Goal: Information Seeking & Learning: Learn about a topic

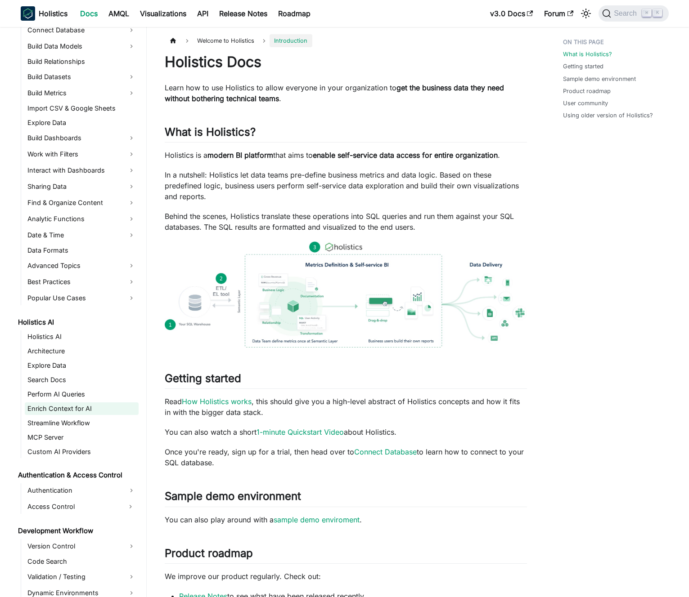
click at [61, 409] on link "Enrich Context for AI" at bounding box center [82, 409] width 114 height 13
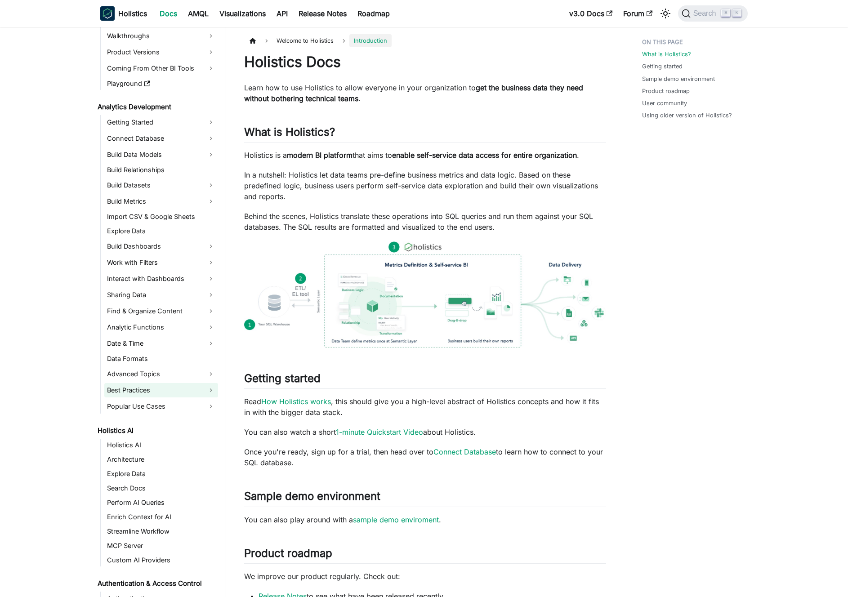
scroll to position [193, 0]
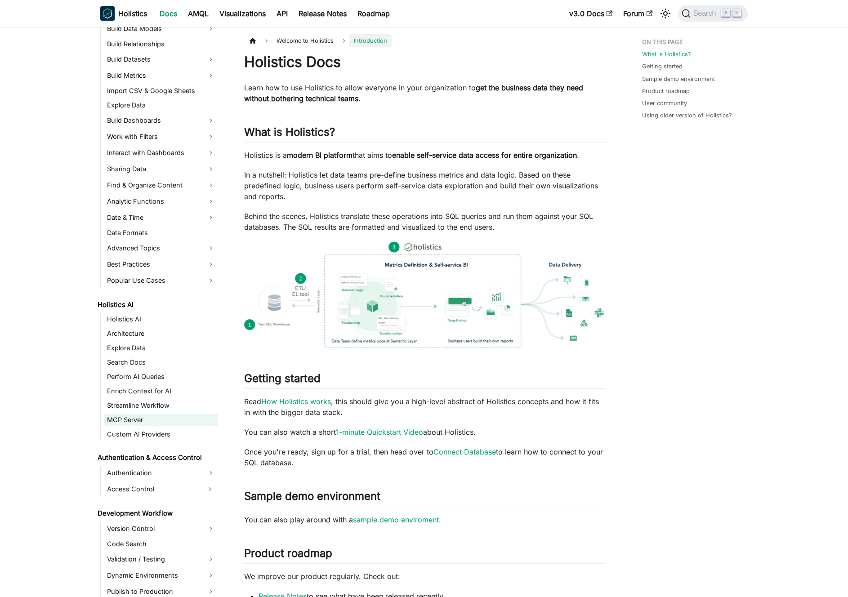
click at [147, 420] on link "MCP Server" at bounding box center [161, 420] width 114 height 13
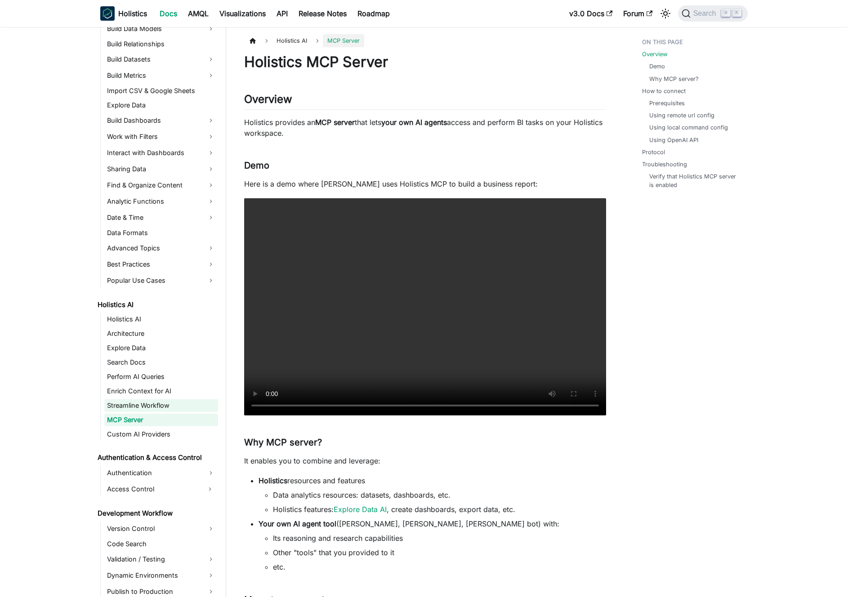
click at [150, 408] on link "Streamline Workflow" at bounding box center [161, 405] width 114 height 13
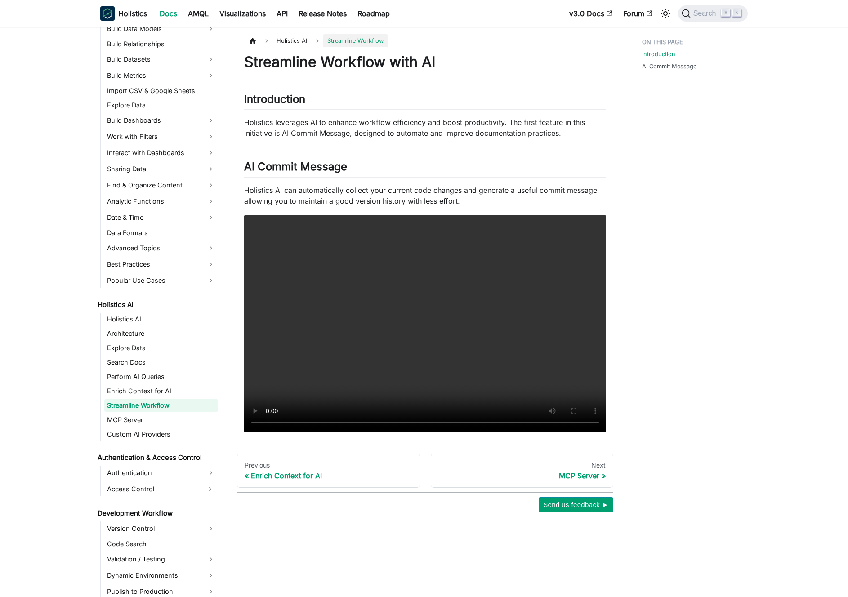
click at [153, 399] on ul "Holistics AI Architecture Explore Data Search Docs Perform AI Queries Enrich Co…" at bounding box center [159, 377] width 118 height 128
click at [154, 393] on link "Enrich Context for AI" at bounding box center [161, 391] width 114 height 13
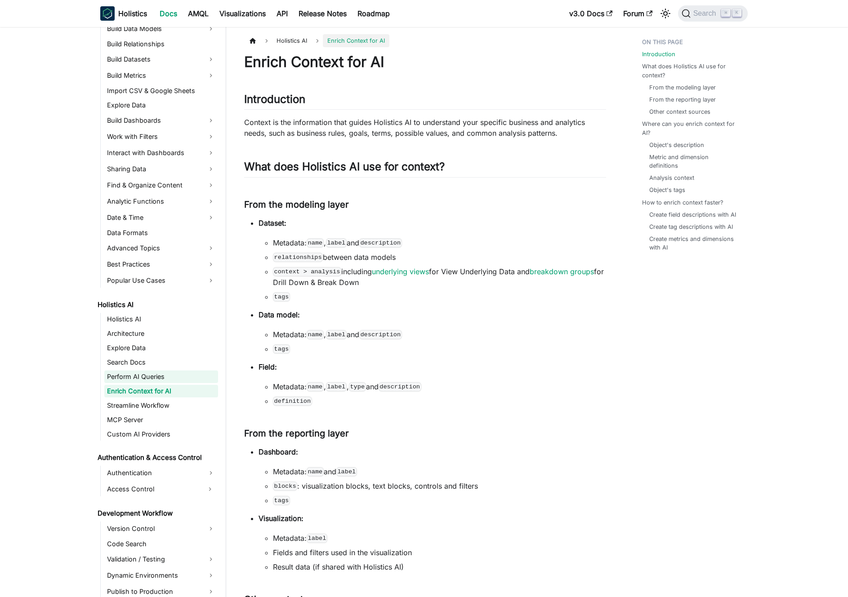
click at [156, 381] on link "Perform AI Queries" at bounding box center [161, 377] width 114 height 13
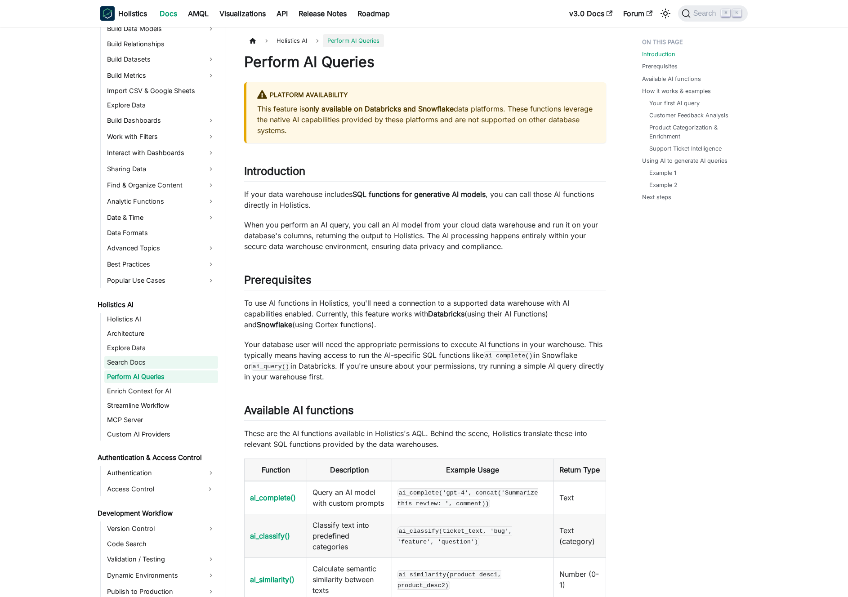
click at [155, 367] on link "Search Docs" at bounding box center [161, 362] width 114 height 13
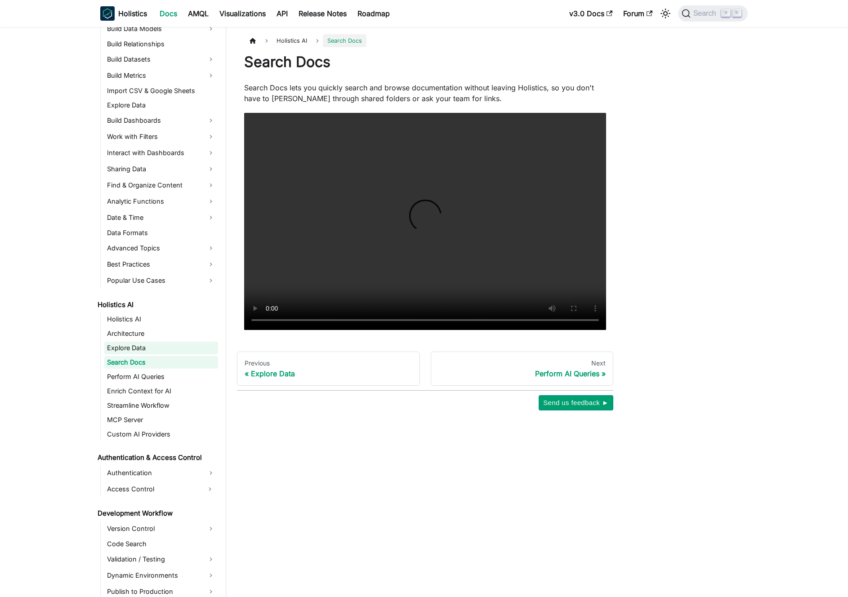
click at [154, 353] on link "Explore Data" at bounding box center [161, 348] width 114 height 13
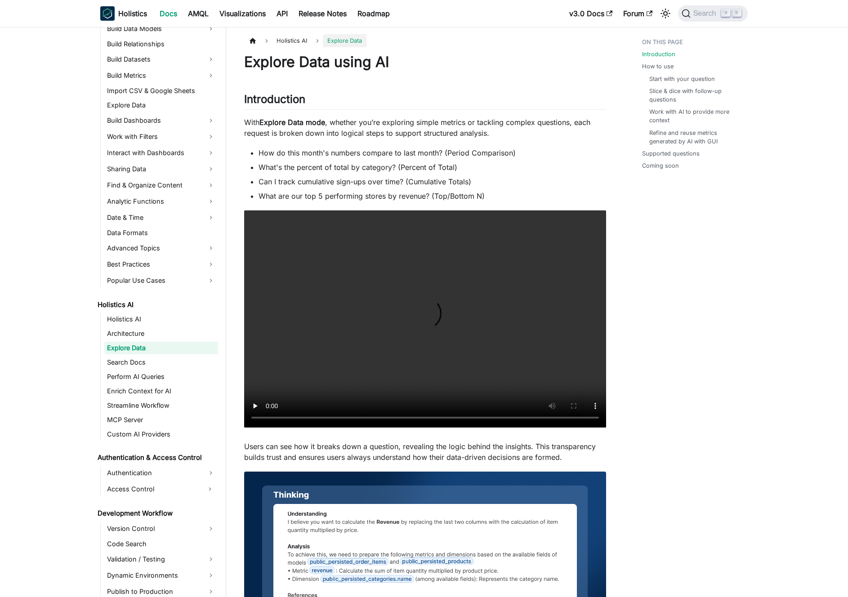
drag, startPoint x: 154, startPoint y: 343, endPoint x: 155, endPoint y: 333, distance: 9.5
click at [154, 342] on link "Explore Data" at bounding box center [161, 348] width 114 height 13
click at [155, 333] on link "Architecture" at bounding box center [161, 333] width 114 height 13
click at [156, 324] on link "Holistics AI" at bounding box center [161, 319] width 114 height 13
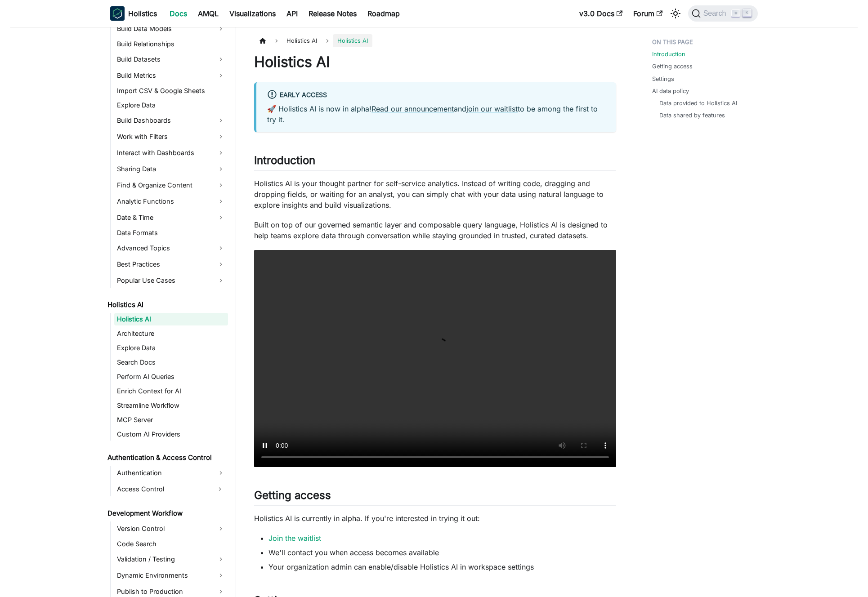
scroll to position [194, 0]
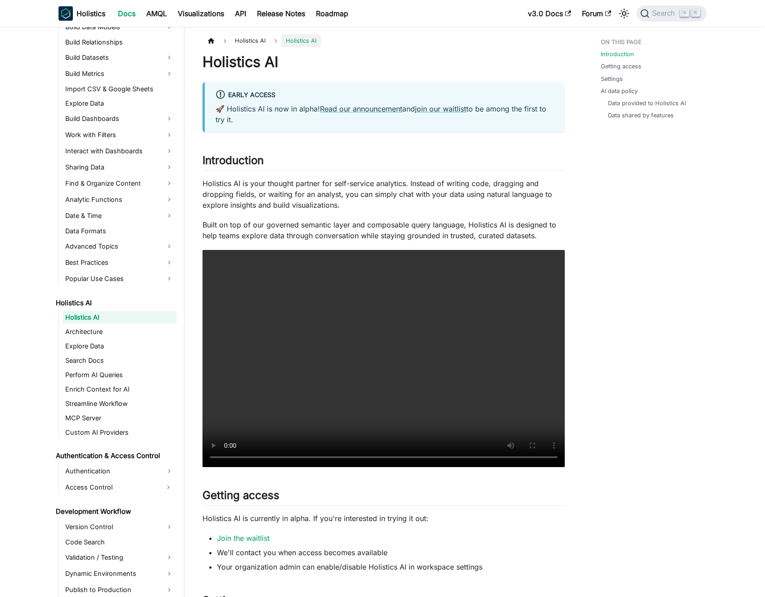
click at [362, 220] on p "Built on top of our governed semantic layer and composable query language, Holi…" at bounding box center [383, 231] width 362 height 22
click at [336, 204] on p "Holistics AI is your thought partner for self-service analytics. Instead of wri…" at bounding box center [383, 194] width 362 height 32
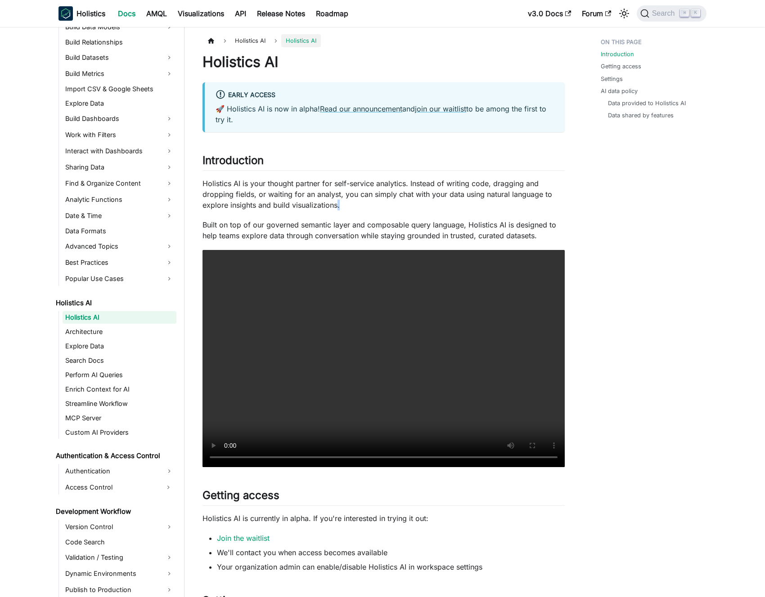
click at [336, 204] on p "Holistics AI is your thought partner for self-service analytics. Instead of wri…" at bounding box center [383, 194] width 362 height 32
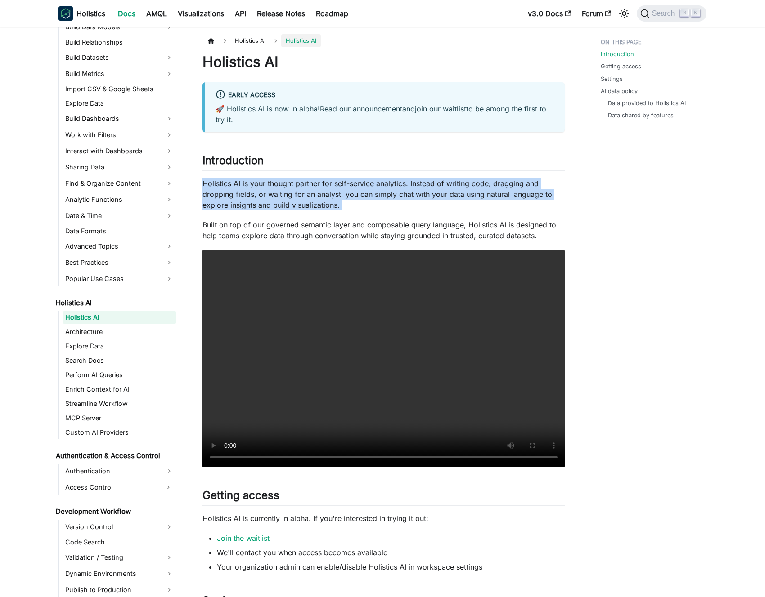
click at [336, 204] on p "Holistics AI is your thought partner for self-service analytics. Instead of wri…" at bounding box center [383, 194] width 362 height 32
click at [360, 202] on p "Holistics AI is your thought partner for self-service analytics. Instead of wri…" at bounding box center [383, 194] width 362 height 32
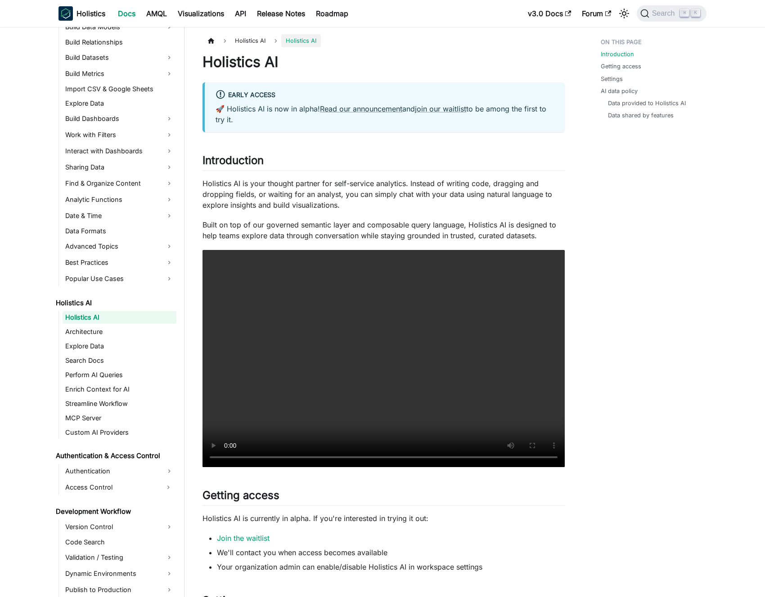
click at [404, 220] on p "Built on top of our governed semantic layer and composable query language, Holi…" at bounding box center [383, 231] width 362 height 22
click at [421, 221] on p "Built on top of our governed semantic layer and composable query language, Holi…" at bounding box center [383, 231] width 362 height 22
click at [407, 220] on p "Built on top of our governed semantic layer and composable query language, Holi…" at bounding box center [383, 231] width 362 height 22
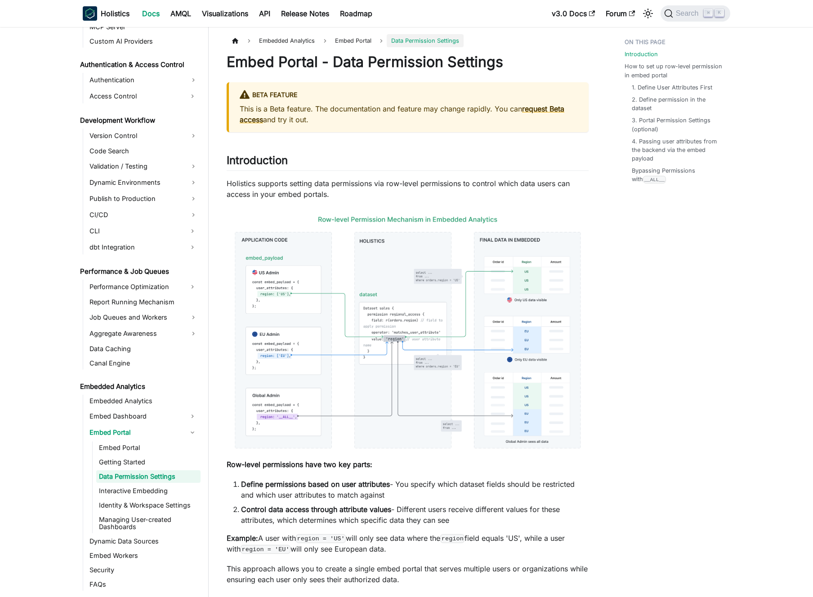
click at [338, 187] on p "Holistics supports setting data permissions via row-level permissions to contro…" at bounding box center [408, 189] width 362 height 22
click at [347, 184] on p "Holistics supports setting data permissions via row-level permissions to contro…" at bounding box center [408, 189] width 362 height 22
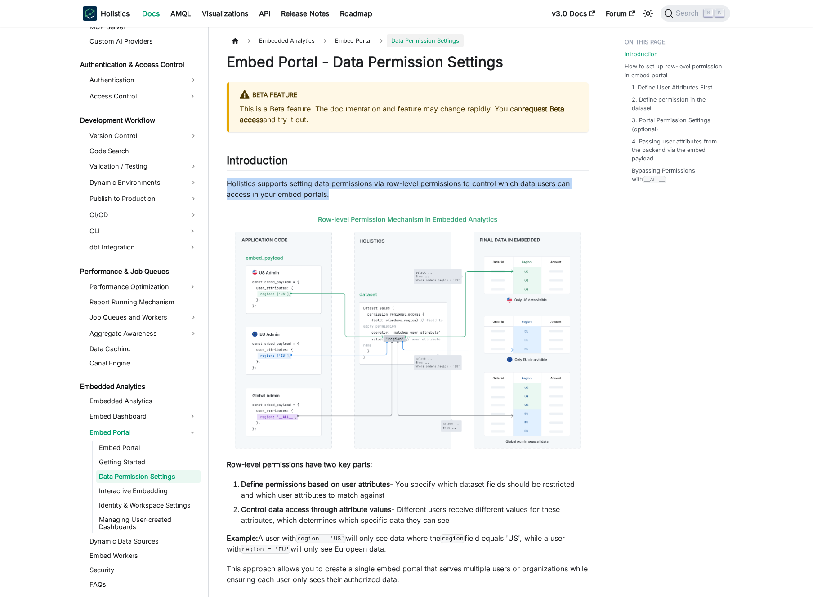
click at [347, 184] on p "Holistics supports setting data permissions via row-level permissions to contro…" at bounding box center [408, 189] width 362 height 22
click at [353, 184] on p "Holistics supports setting data permissions via row-level permissions to contro…" at bounding box center [408, 189] width 362 height 22
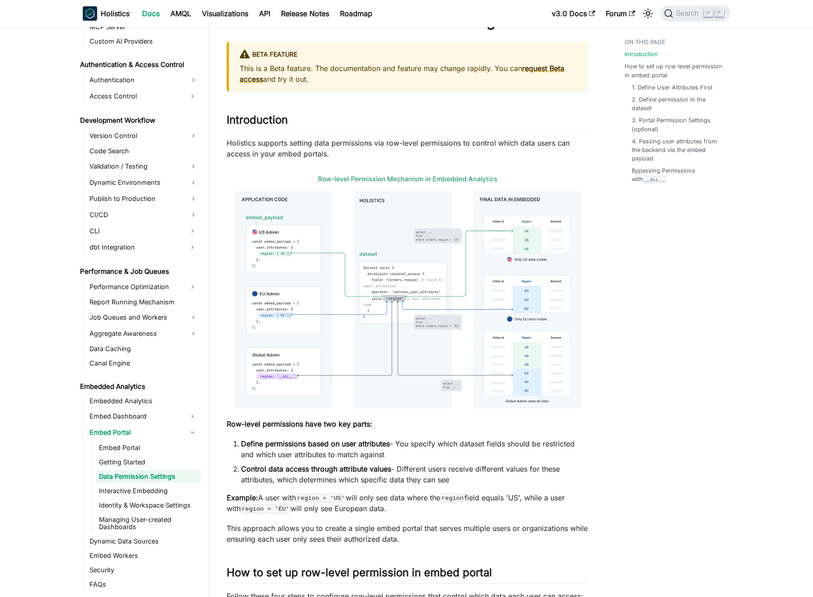
scroll to position [36, 0]
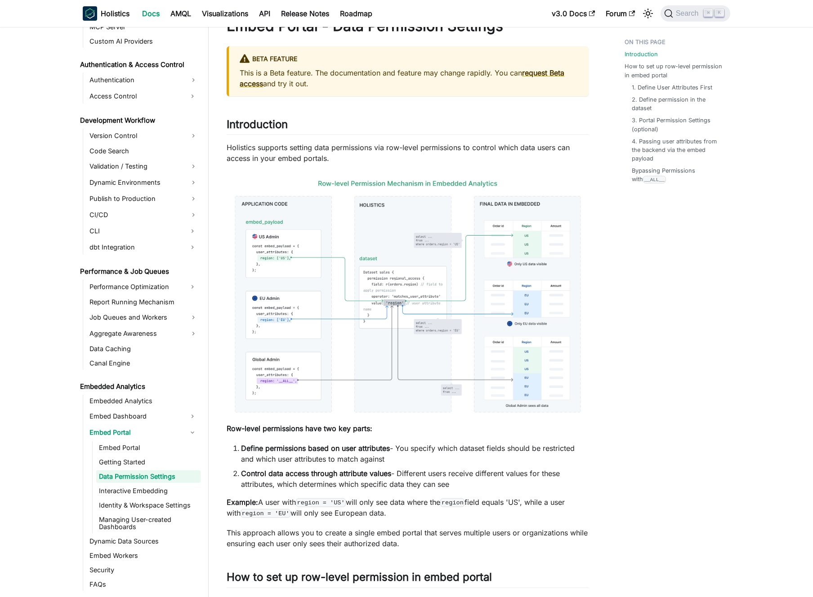
click at [350, 232] on img at bounding box center [408, 297] width 362 height 248
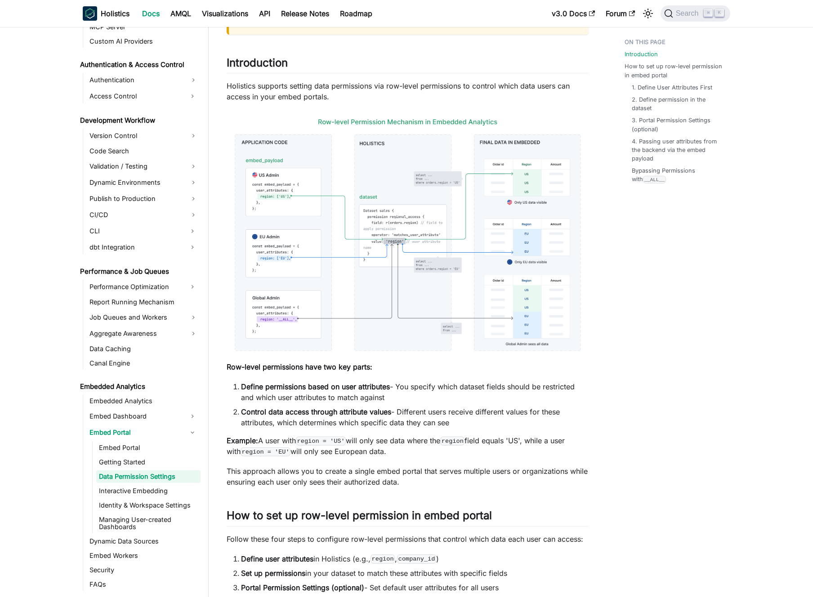
scroll to position [109, 0]
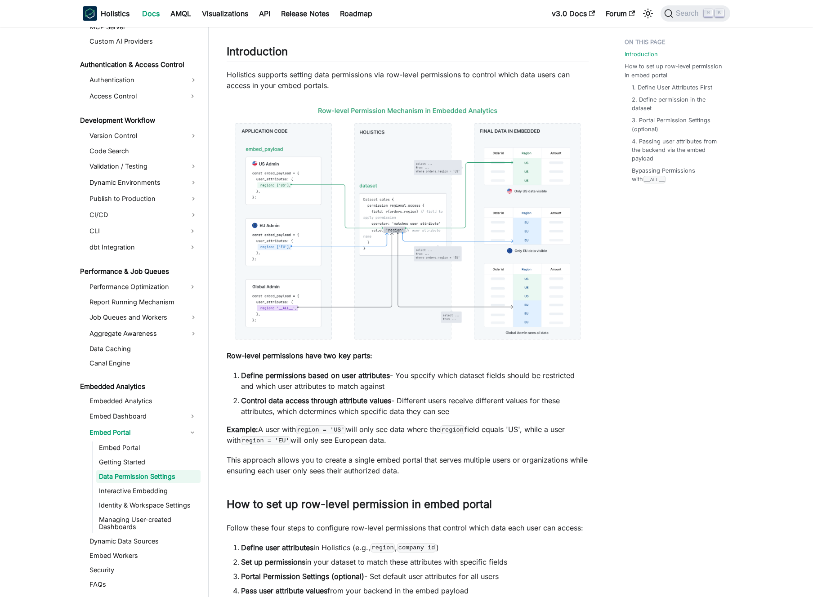
click at [371, 463] on p "This approach allows you to create a single embed portal that serves multiple u…" at bounding box center [408, 466] width 362 height 22
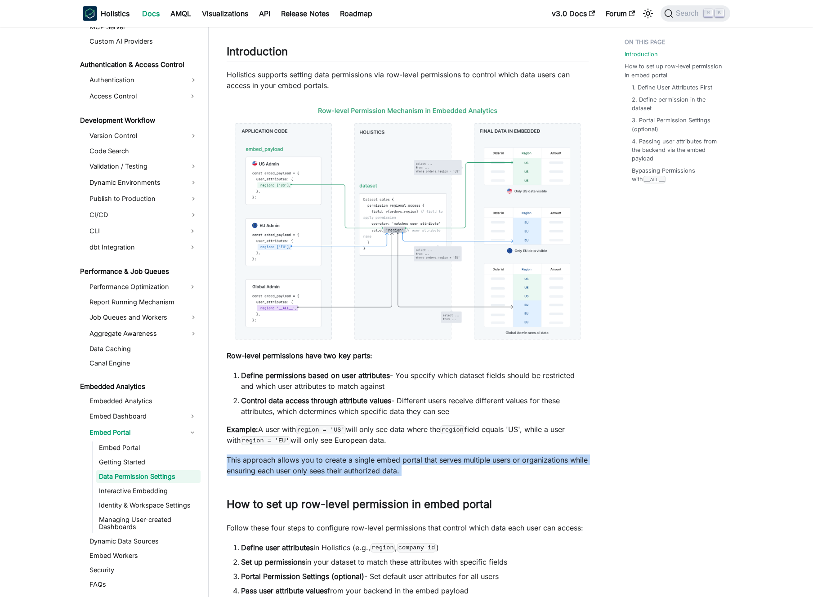
click at [371, 463] on p "This approach allows you to create a single embed portal that serves multiple u…" at bounding box center [408, 466] width 362 height 22
click at [367, 463] on p "This approach allows you to create a single embed portal that serves multiple u…" at bounding box center [408, 466] width 362 height 22
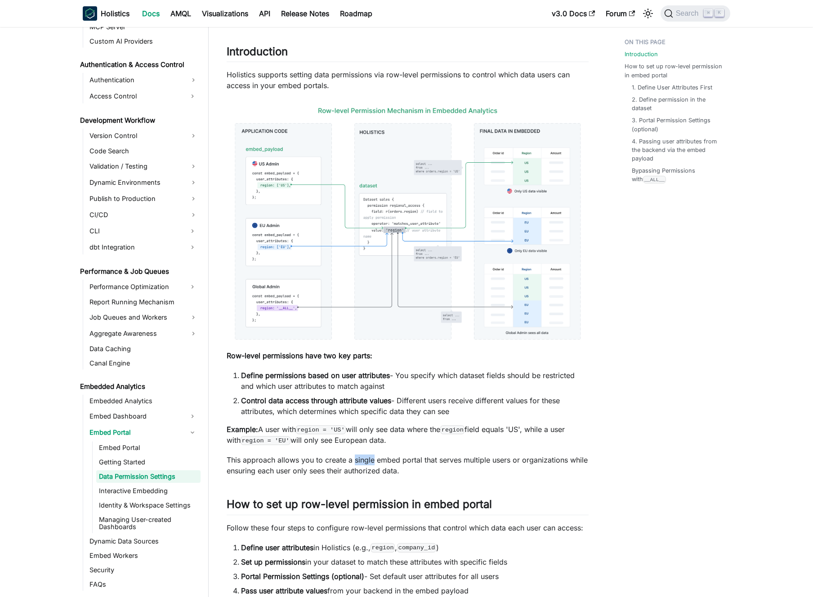
click at [367, 463] on p "This approach allows you to create a single embed portal that serves multiple u…" at bounding box center [408, 466] width 362 height 22
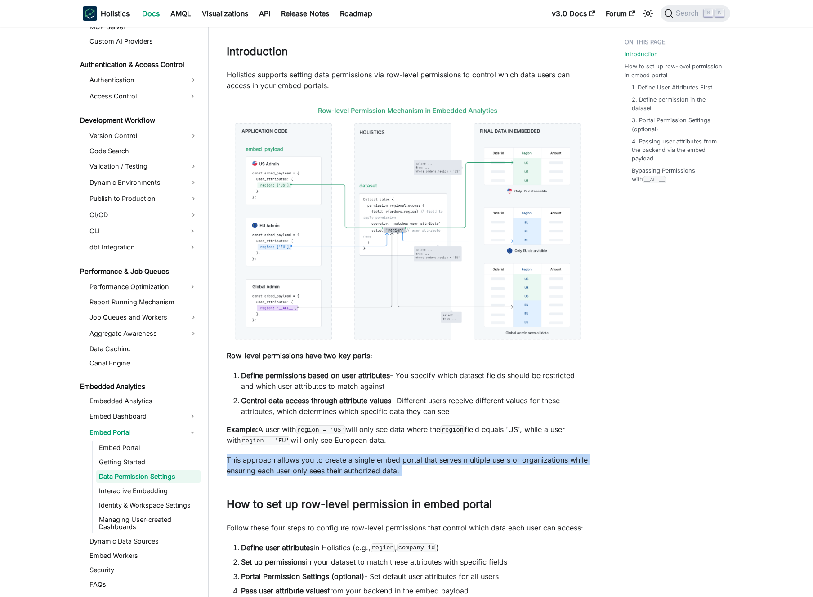
click at [367, 463] on p "This approach allows you to create a single embed portal that serves multiple u…" at bounding box center [408, 466] width 362 height 22
click at [372, 462] on p "This approach allows you to create a single embed portal that serves multiple u…" at bounding box center [408, 466] width 362 height 22
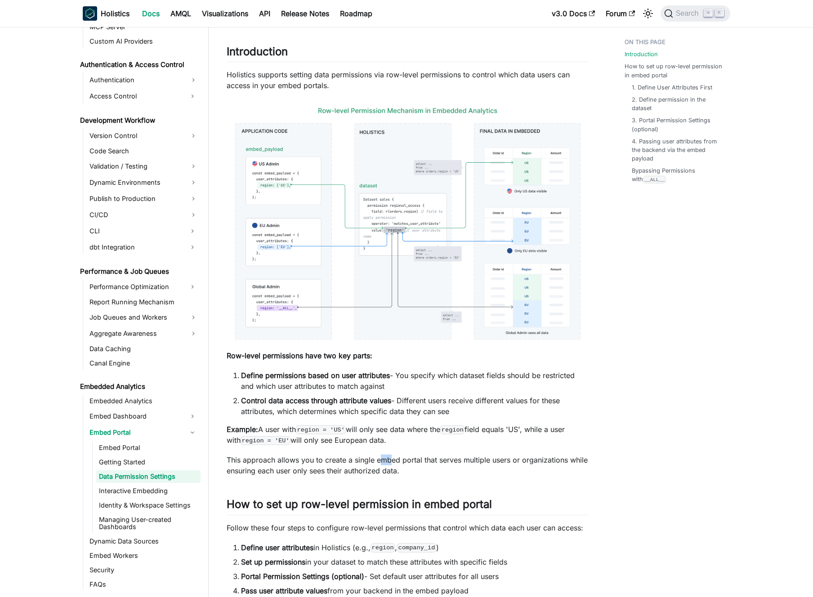
drag, startPoint x: 381, startPoint y: 455, endPoint x: 397, endPoint y: 467, distance: 20.0
click at [393, 465] on p "This approach allows you to create a single embed portal that serves multiple u…" at bounding box center [408, 466] width 362 height 22
click at [399, 467] on p "This approach allows you to create a single embed portal that serves multiple u…" at bounding box center [408, 466] width 362 height 22
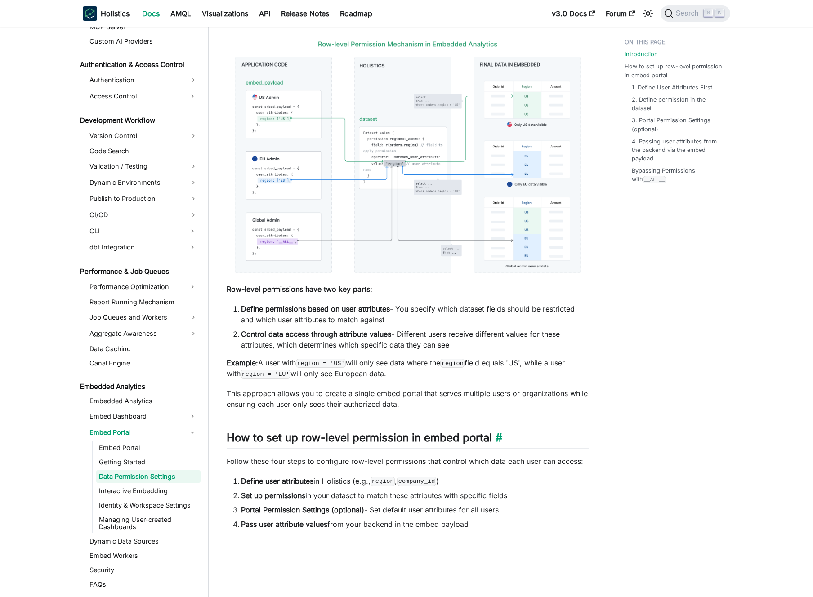
scroll to position [284, 0]
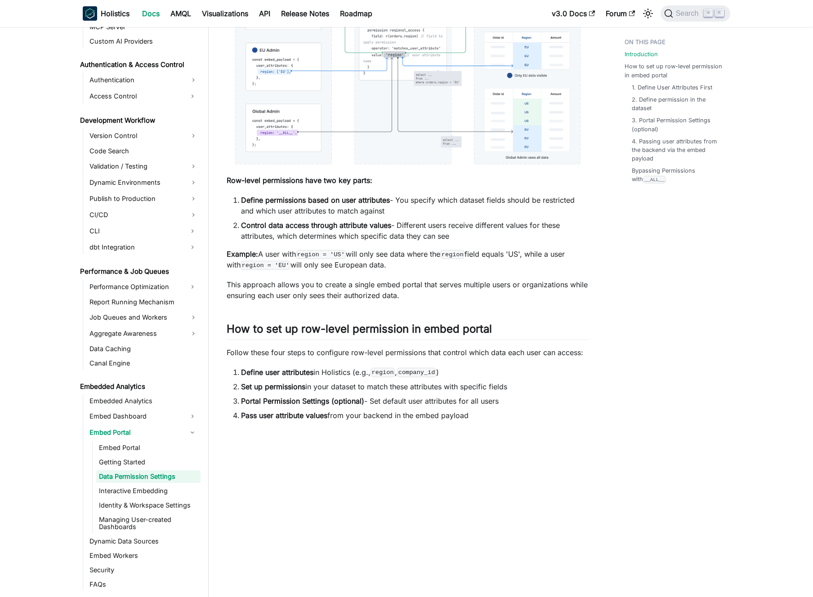
click at [321, 352] on p "Follow these four steps to configure row-level permissions that control which d…" at bounding box center [408, 352] width 362 height 11
click at [312, 352] on p "Follow these four steps to configure row-level permissions that control which d…" at bounding box center [408, 352] width 362 height 11
click at [314, 378] on ol "Define user attributes in Holistics (e.g., region , company_id ) Set up permiss…" at bounding box center [408, 394] width 362 height 54
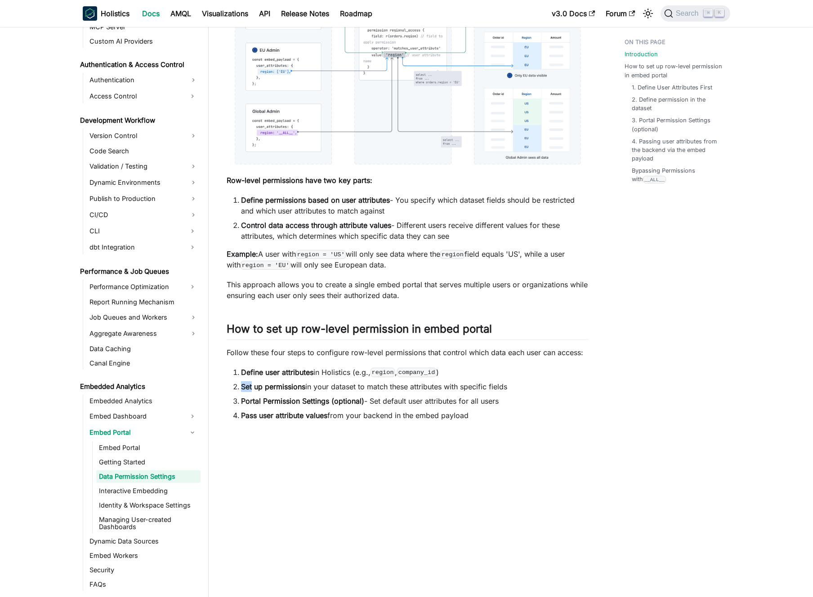
click at [314, 378] on ol "Define user attributes in Holistics (e.g., region , company_id ) Set up permiss…" at bounding box center [408, 394] width 362 height 54
click at [316, 370] on li "Define user attributes in Holistics (e.g., region , company_id )" at bounding box center [415, 372] width 348 height 11
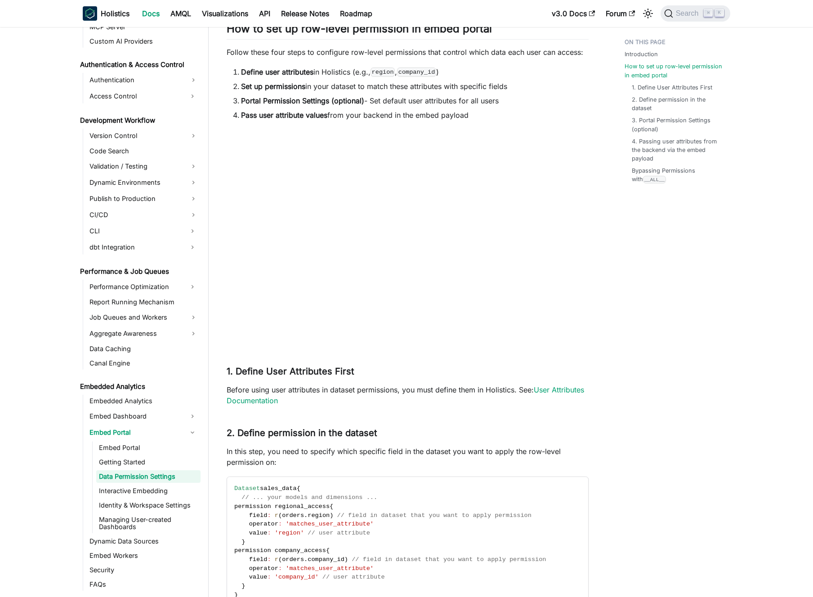
scroll to position [585, 0]
click at [418, 363] on div "Embed Portal - Data Permission Settings BETA FEATURE This is a Beta feature. Th…" at bounding box center [408, 325] width 362 height 1714
click at [418, 370] on h3 "1. Define User Attributes First ​" at bounding box center [408, 371] width 362 height 11
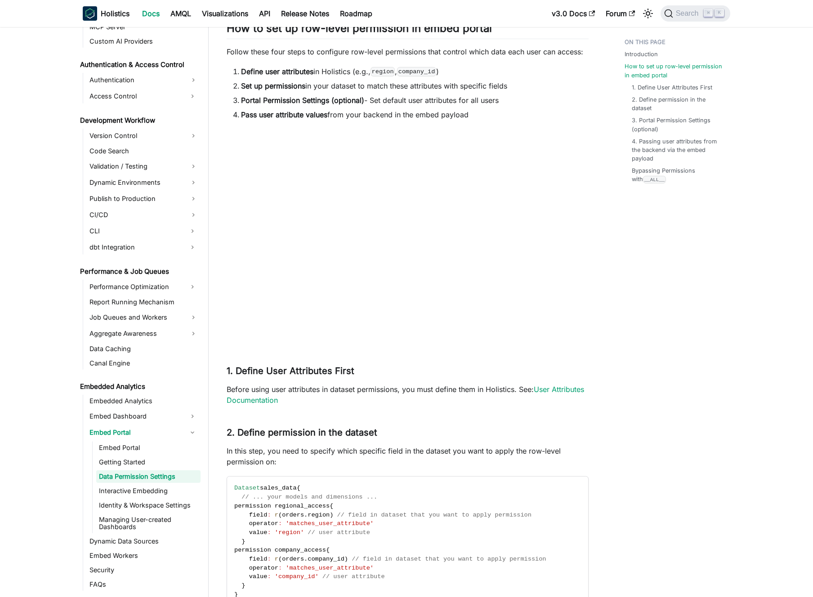
click at [400, 387] on p "Before using user attributes in dataset permissions, you must define them in Ho…" at bounding box center [408, 395] width 362 height 22
click at [395, 388] on p "Before using user attributes in dataset permissions, you must define them in Ho…" at bounding box center [408, 395] width 362 height 22
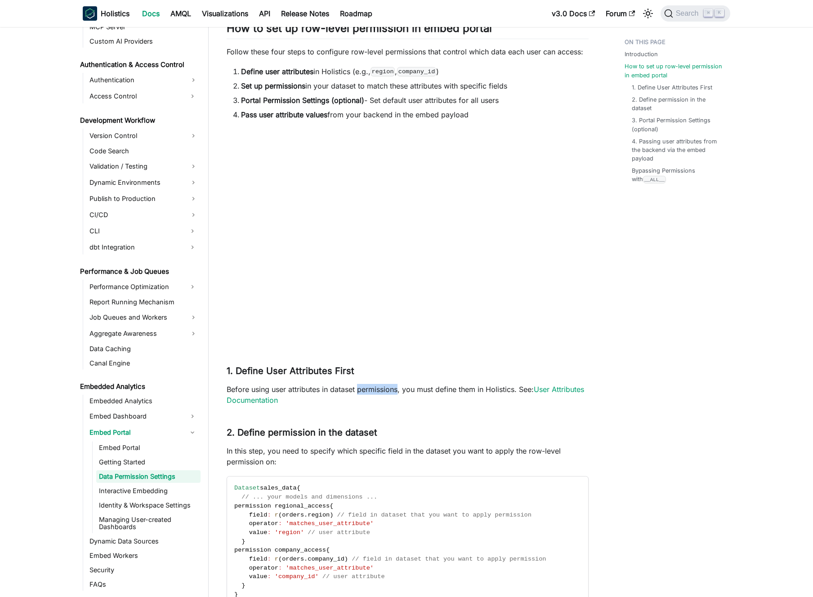
click at [395, 388] on p "Before using user attributes in dataset permissions, you must define them in Ho…" at bounding box center [408, 395] width 362 height 22
click at [384, 389] on p "Before using user attributes in dataset permissions, you must define them in Ho…" at bounding box center [408, 395] width 362 height 22
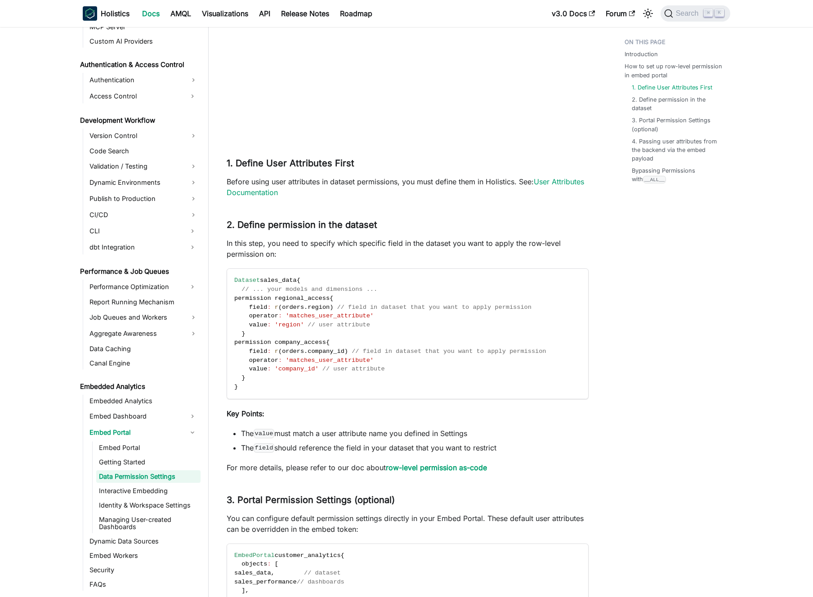
scroll to position [794, 0]
click at [315, 280] on code "Dataset sales_data { // ... your models and dimensions ... permission regional_…" at bounding box center [407, 334] width 360 height 130
click at [325, 284] on code "Dataset sales_data { // ... your models and dimensions ... permission regional_…" at bounding box center [407, 334] width 360 height 130
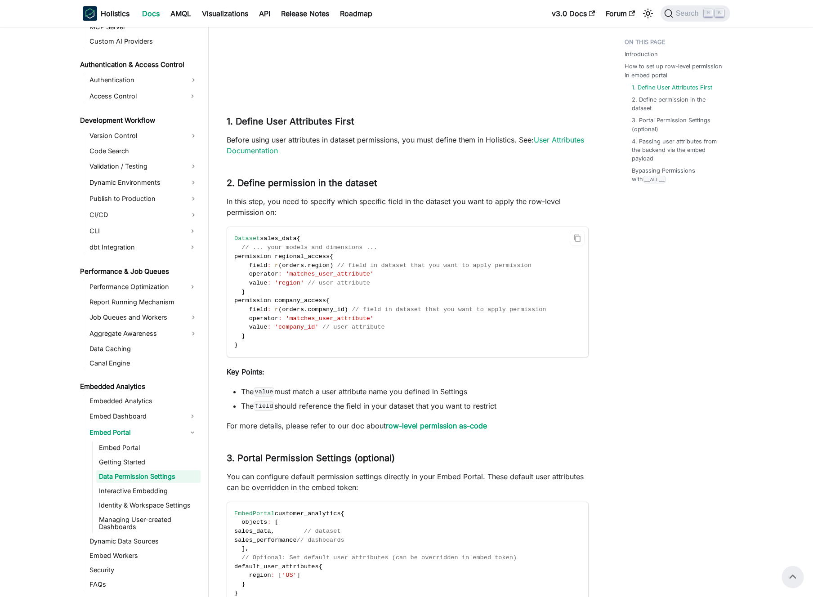
scroll to position [831, 0]
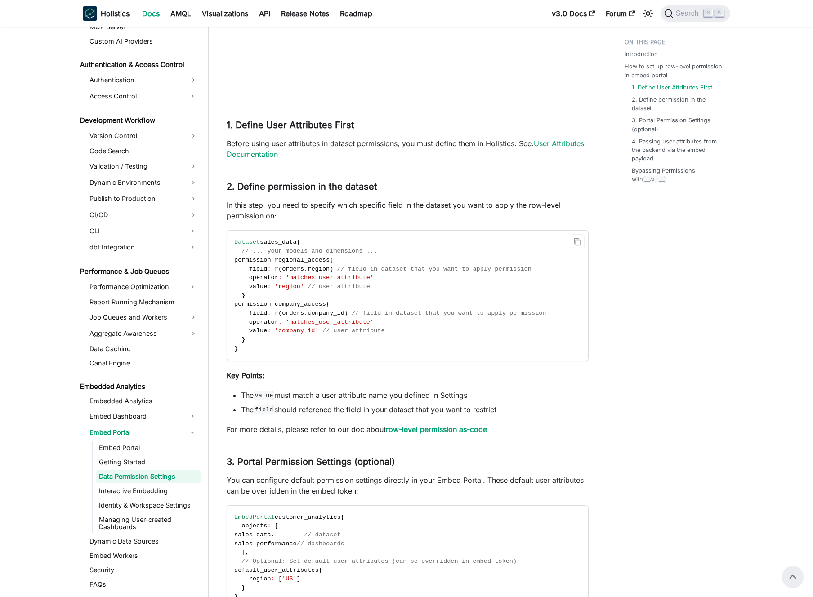
click at [342, 254] on span "// ... your models and dimensions ..." at bounding box center [310, 251] width 136 height 7
click at [349, 253] on span "// ... your models and dimensions ..." at bounding box center [310, 251] width 136 height 7
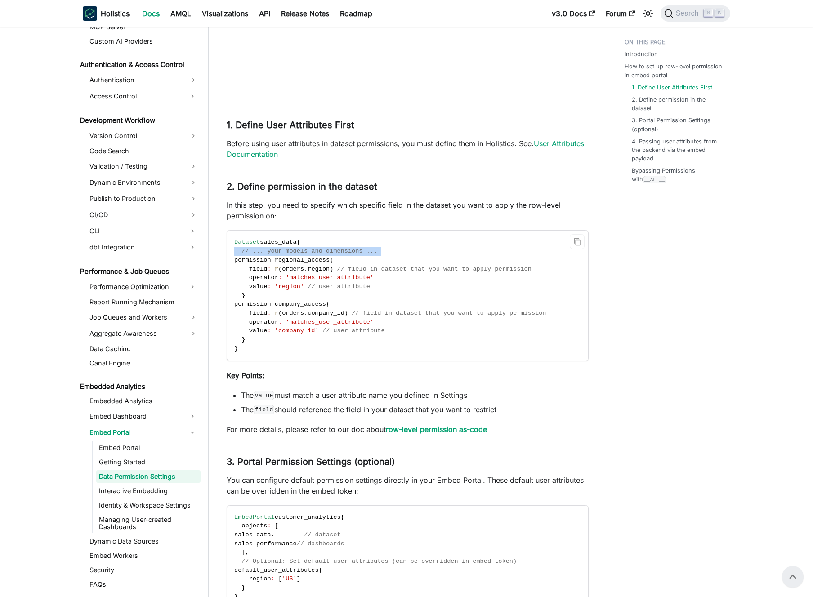
click at [349, 253] on span "// ... your models and dimensions ..." at bounding box center [310, 251] width 136 height 7
click at [341, 252] on span "// ... your models and dimensions ..." at bounding box center [310, 251] width 136 height 7
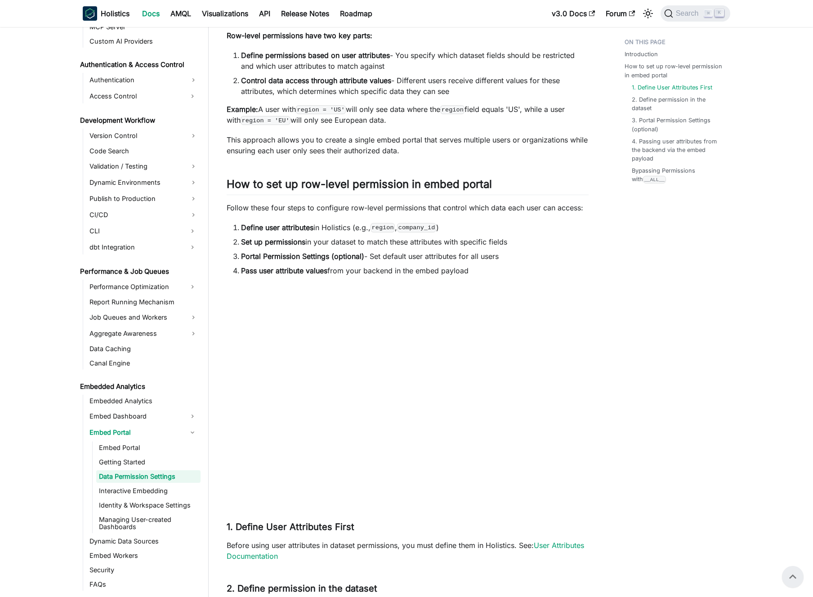
scroll to position [0, 0]
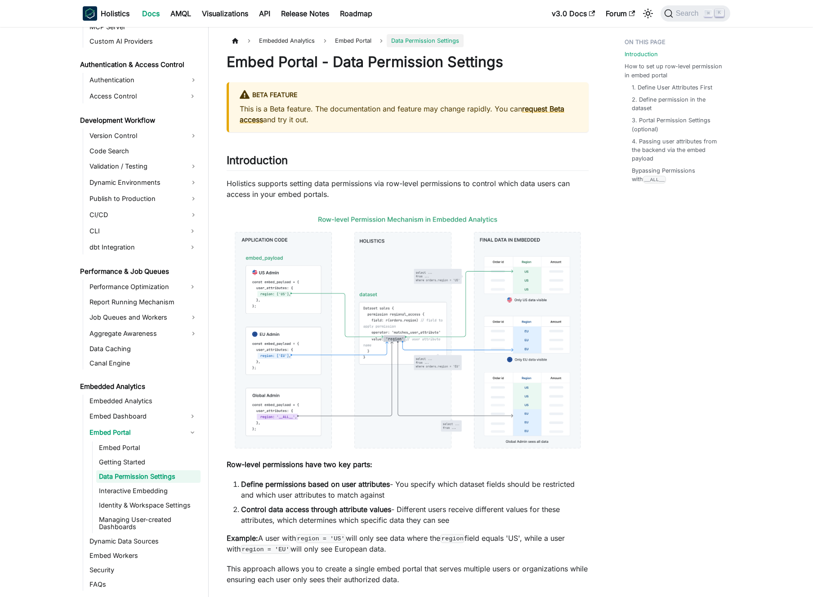
click at [354, 197] on p "Holistics supports setting data permissions via row-level permissions to contro…" at bounding box center [408, 189] width 362 height 22
drag, startPoint x: 354, startPoint y: 197, endPoint x: 359, endPoint y: 193, distance: 6.4
click at [354, 197] on p "Holistics supports setting data permissions via row-level permissions to contro…" at bounding box center [408, 189] width 362 height 22
click at [359, 193] on p "Holistics supports setting data permissions via row-level permissions to contro…" at bounding box center [408, 189] width 362 height 22
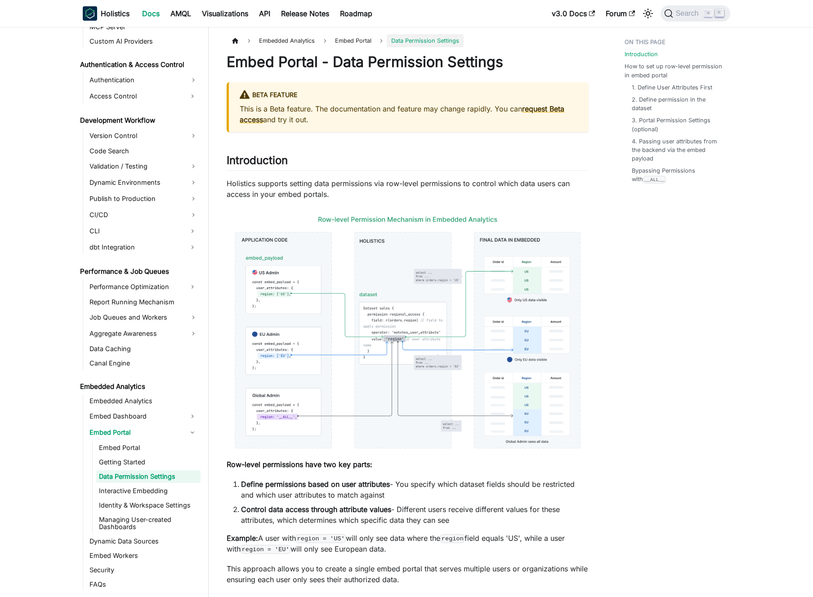
click at [359, 193] on p "Holistics supports setting data permissions via row-level permissions to contro…" at bounding box center [408, 189] width 362 height 22
click at [363, 190] on p "Holistics supports setting data permissions via row-level permissions to contro…" at bounding box center [408, 189] width 362 height 22
click at [165, 432] on link "Embed Portal" at bounding box center [136, 433] width 98 height 14
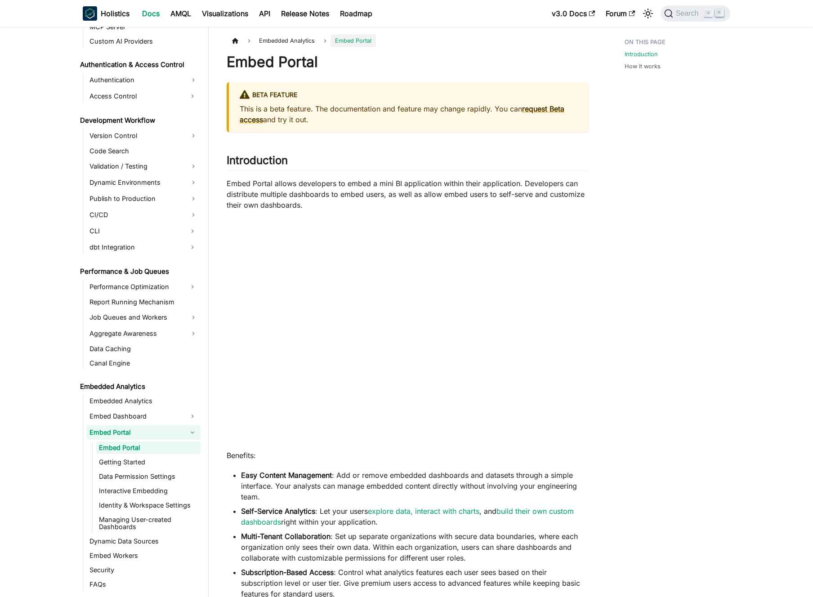
click at [165, 432] on link "Embed Portal" at bounding box center [136, 433] width 98 height 14
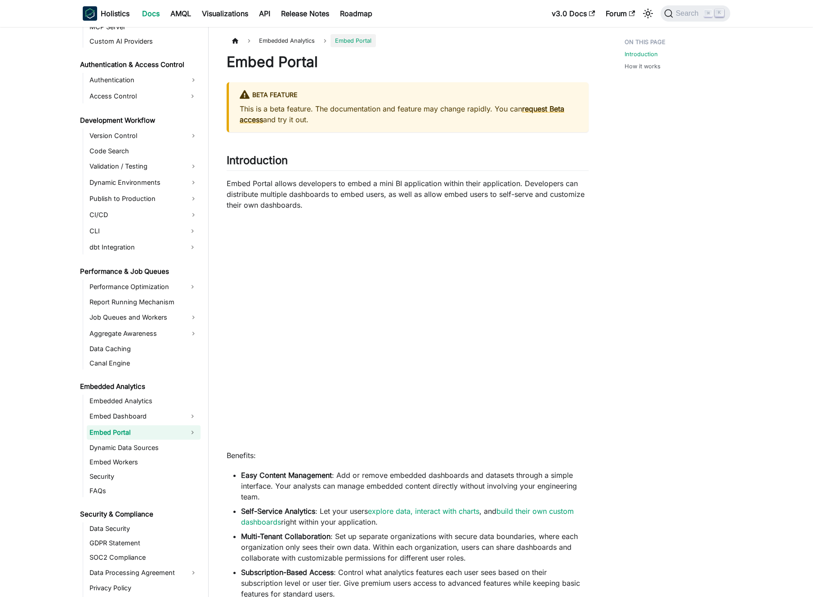
click at [159, 432] on link "Embed Portal" at bounding box center [136, 433] width 98 height 14
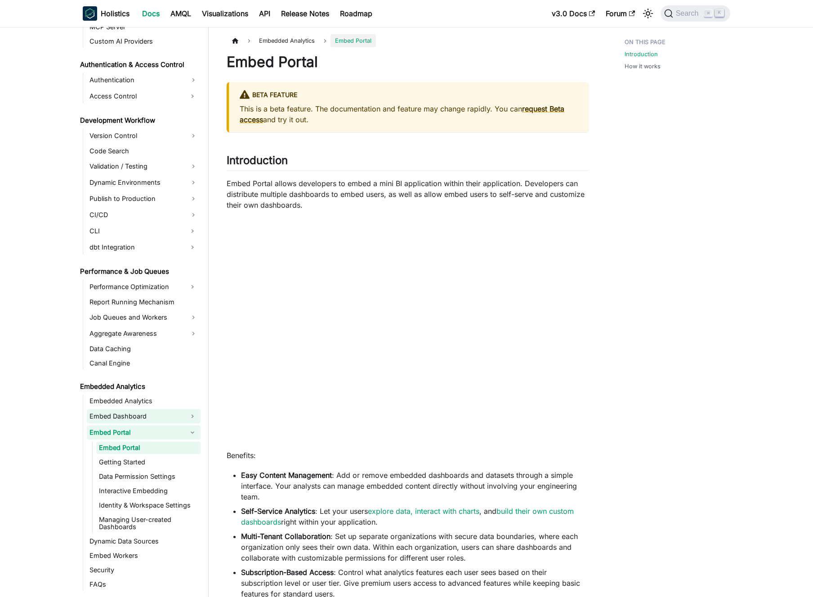
click at [161, 418] on link "Embed Dashboard" at bounding box center [136, 416] width 98 height 14
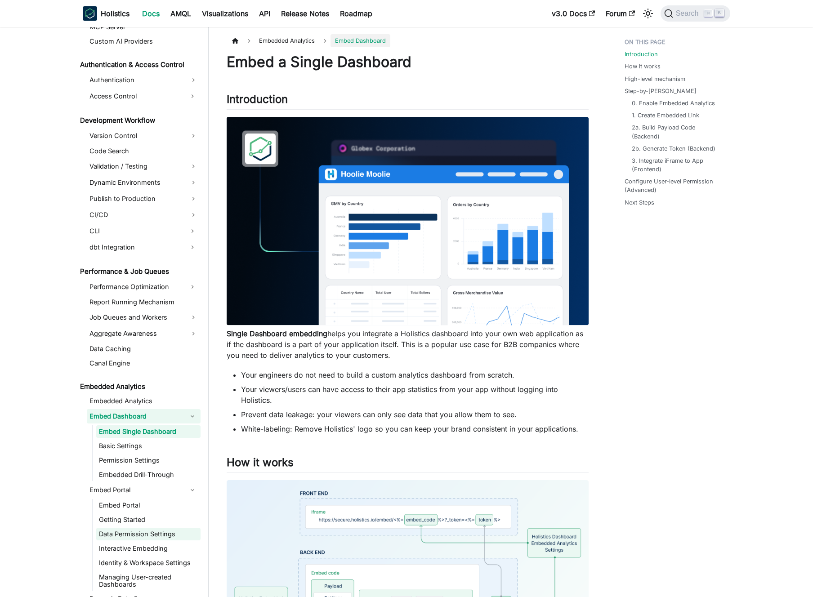
click at [145, 537] on link "Data Permission Settings" at bounding box center [148, 534] width 104 height 13
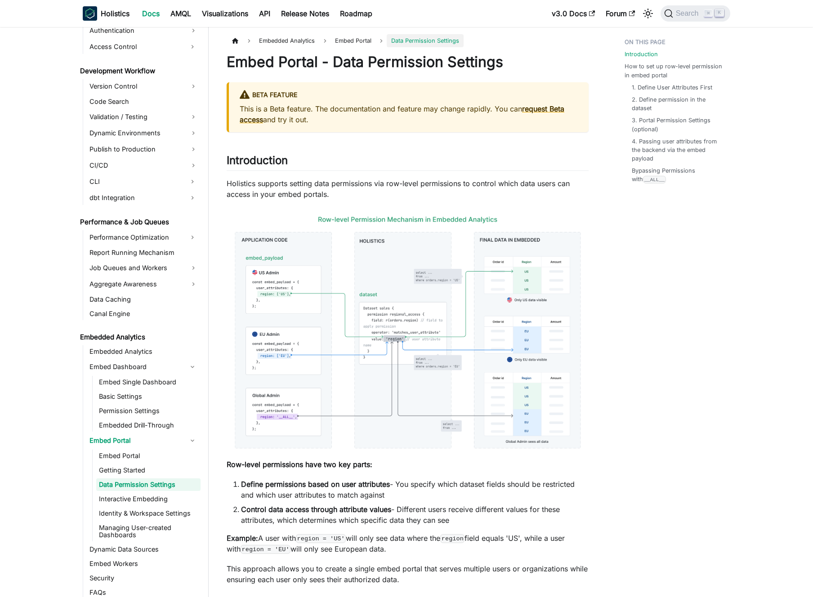
scroll to position [643, 0]
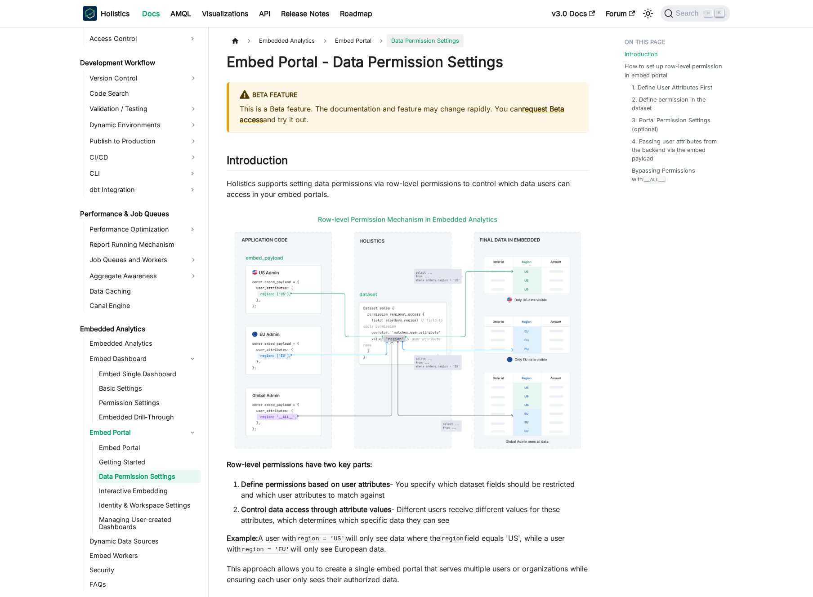
click at [333, 185] on p "Holistics supports setting data permissions via row-level permissions to contro…" at bounding box center [408, 189] width 362 height 22
drag, startPoint x: 333, startPoint y: 185, endPoint x: 341, endPoint y: 186, distance: 8.6
click at [335, 185] on p "Holistics supports setting data permissions via row-level permissions to contro…" at bounding box center [408, 189] width 362 height 22
click at [341, 186] on p "Holistics supports setting data permissions via row-level permissions to contro…" at bounding box center [408, 189] width 362 height 22
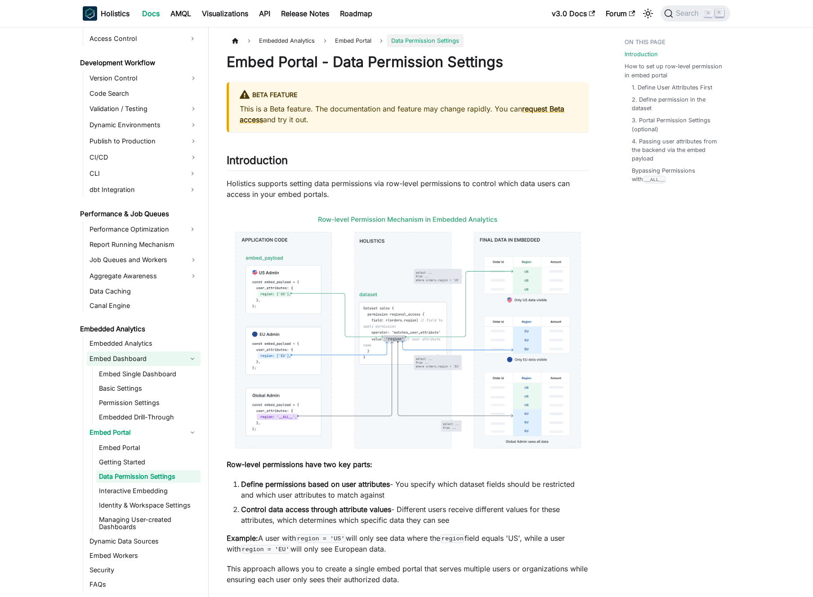
click at [91, 359] on link "Embed Dashboard" at bounding box center [136, 359] width 98 height 14
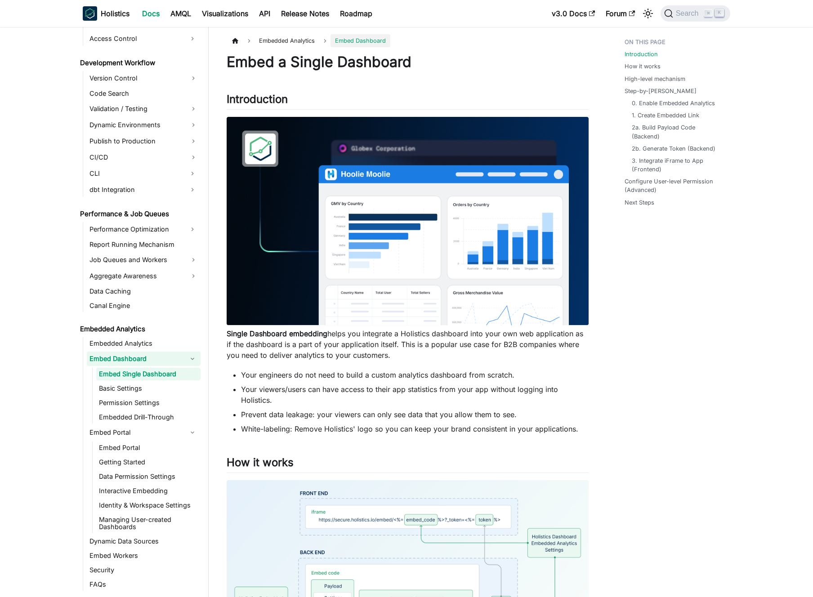
click at [113, 360] on link "Embed Dashboard" at bounding box center [136, 359] width 98 height 14
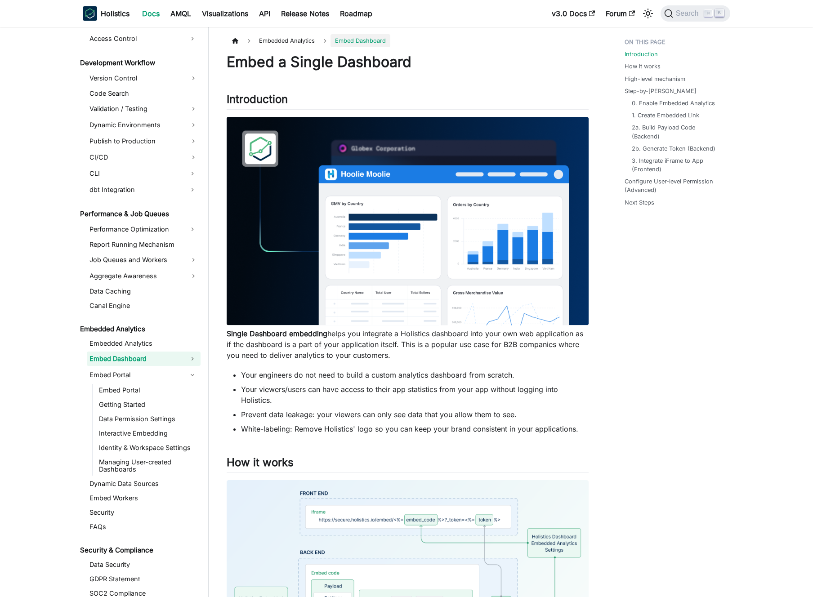
click at [132, 359] on link "Embed Dashboard" at bounding box center [136, 359] width 98 height 14
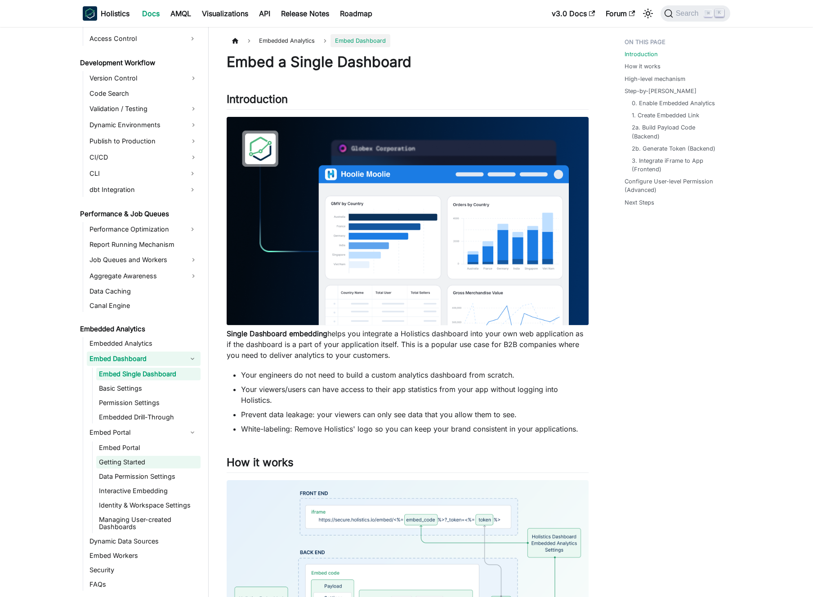
click at [134, 462] on link "Getting Started" at bounding box center [148, 462] width 104 height 13
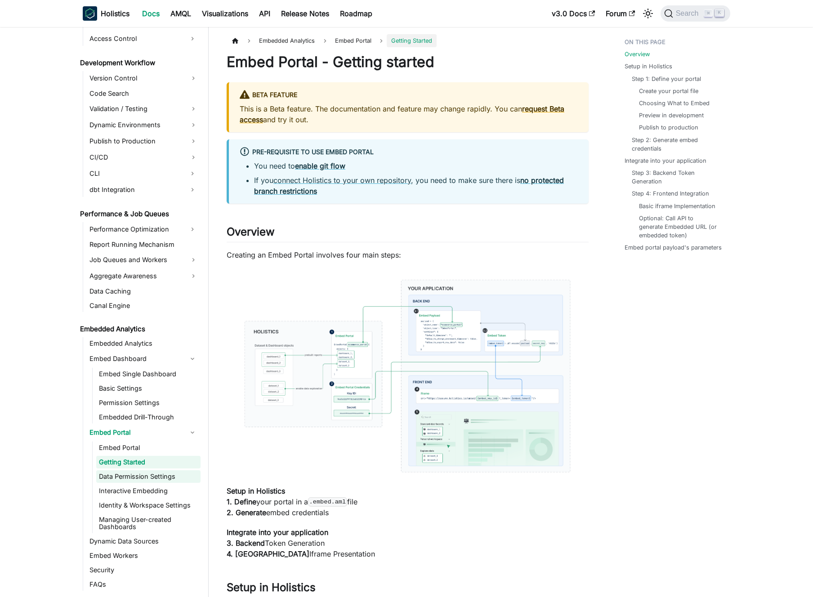
click at [138, 477] on link "Data Permission Settings" at bounding box center [148, 477] width 104 height 13
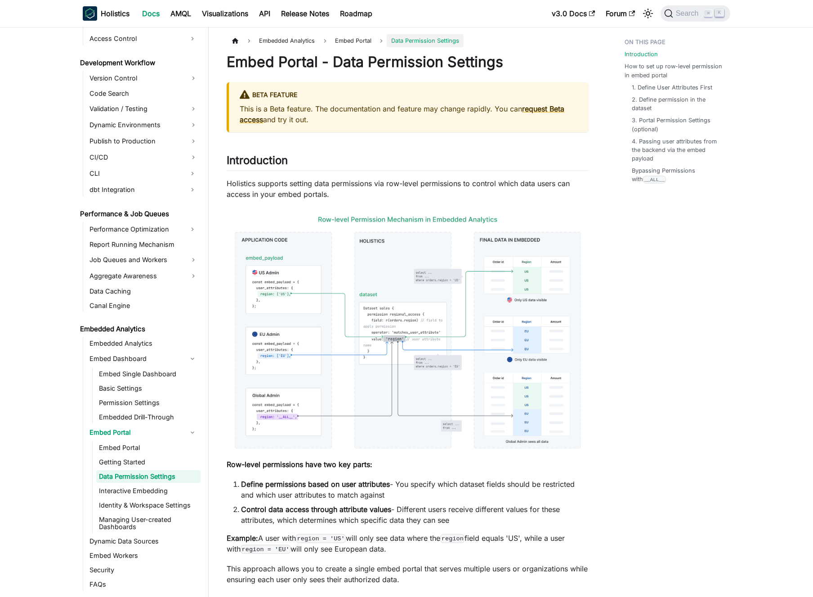
scroll to position [191, 0]
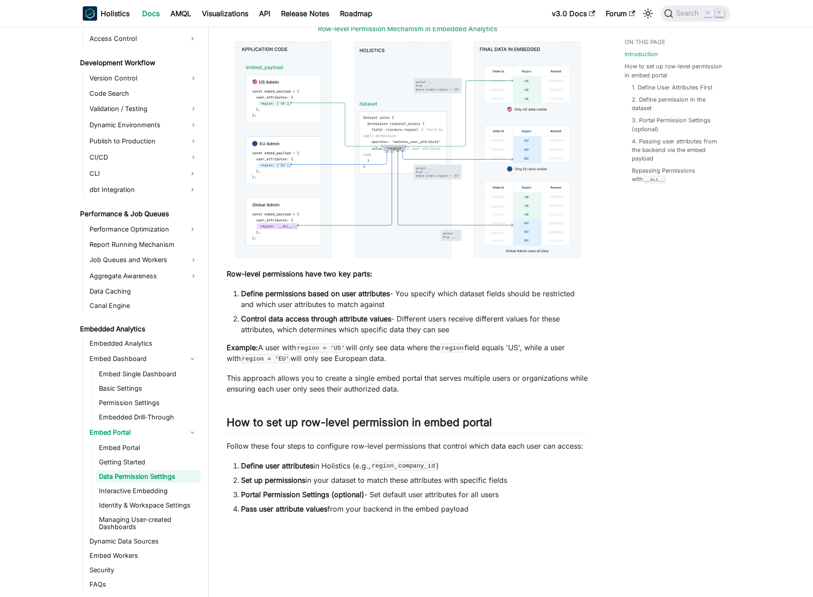
click at [319, 317] on strong "Control data access through attribute values" at bounding box center [316, 318] width 150 height 9
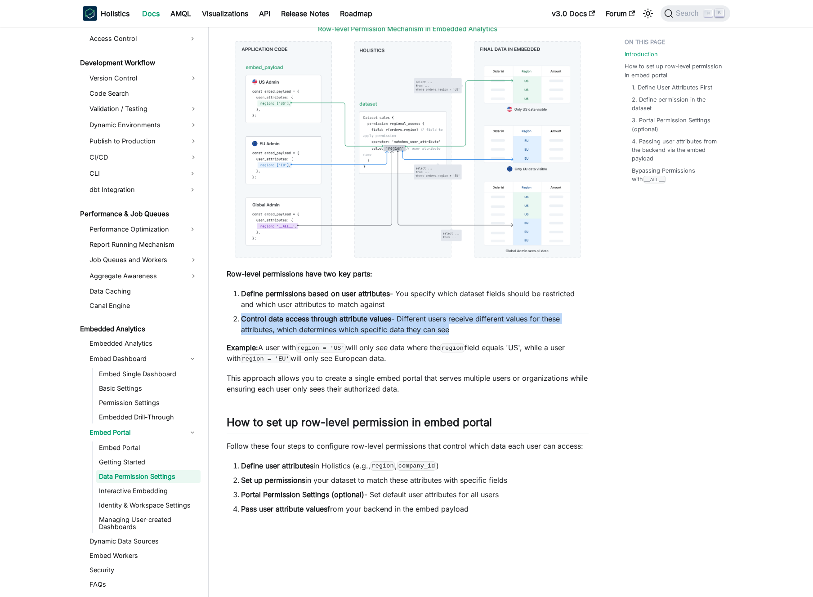
click at [319, 317] on strong "Control data access through attribute values" at bounding box center [316, 318] width 150 height 9
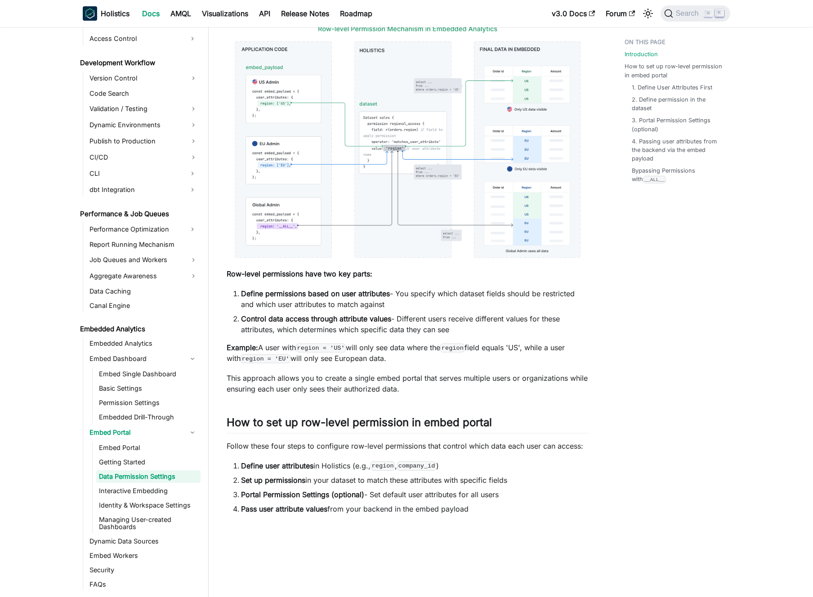
click at [323, 309] on li "Define permissions based on user attributes - You specify which dataset fields …" at bounding box center [415, 299] width 348 height 22
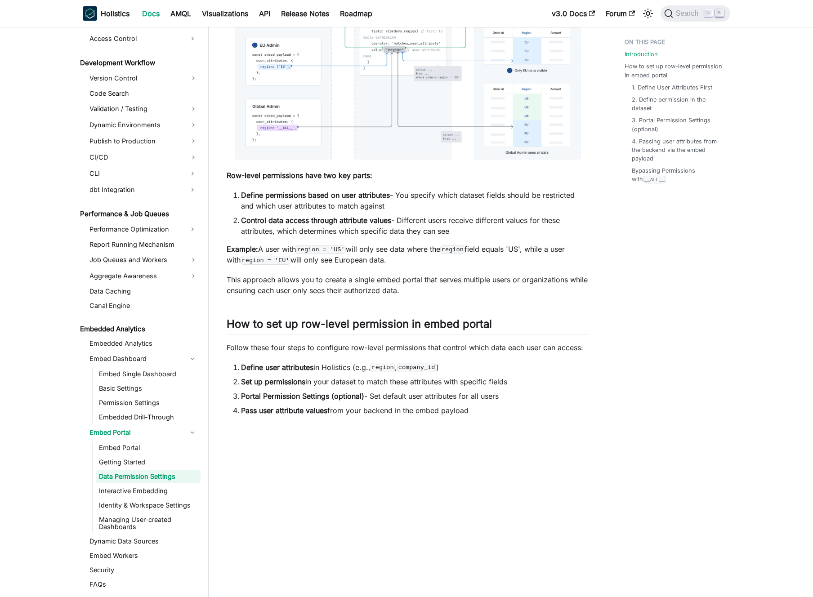
scroll to position [444, 0]
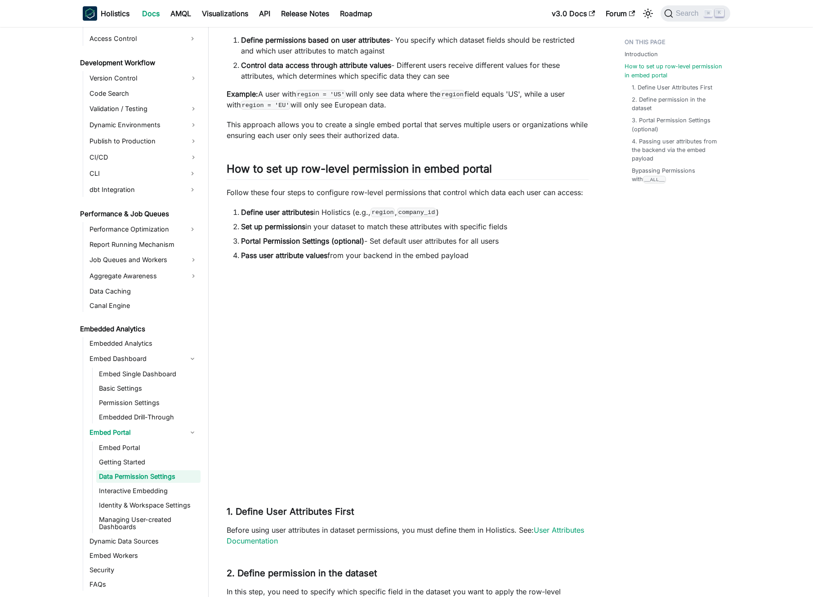
click at [322, 213] on li "Define user attributes in Holistics (e.g., region , company_id )" at bounding box center [415, 212] width 348 height 11
click at [328, 214] on li "Define user attributes in Holistics (e.g., region , company_id )" at bounding box center [415, 212] width 348 height 11
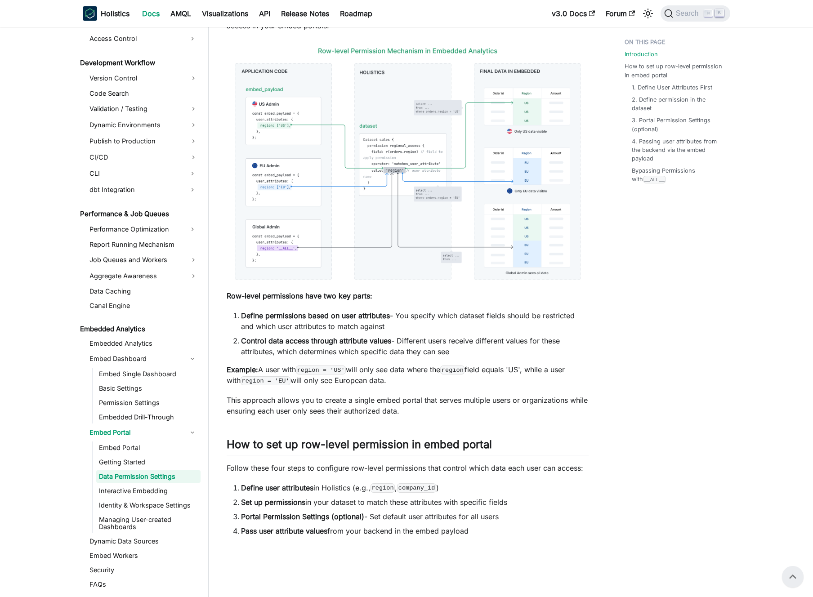
scroll to position [1, 0]
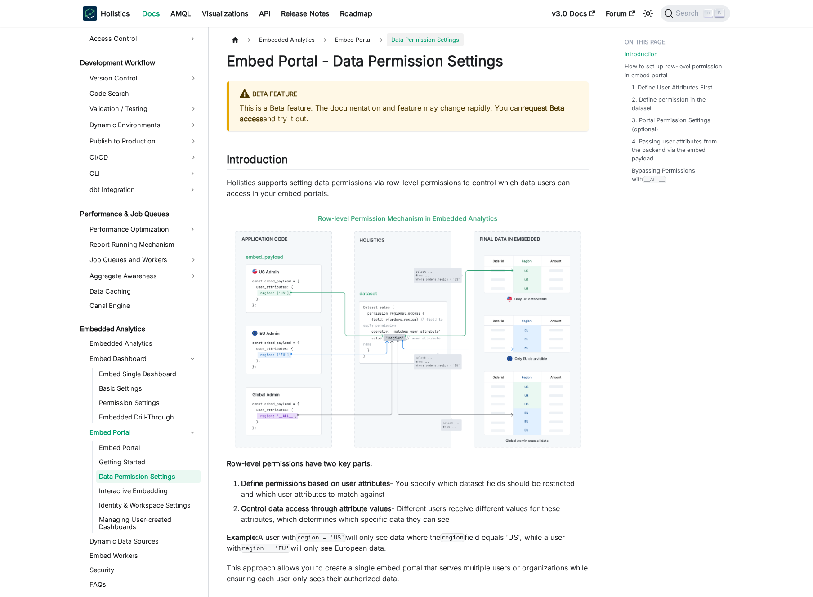
click at [327, 193] on p "Holistics supports setting data permissions via row-level permissions to contro…" at bounding box center [408, 188] width 362 height 22
drag, startPoint x: 327, startPoint y: 193, endPoint x: 332, endPoint y: 191, distance: 5.7
click at [327, 193] on p "Holistics supports setting data permissions via row-level permissions to contro…" at bounding box center [408, 188] width 362 height 22
click at [333, 191] on p "Holistics supports setting data permissions via row-level permissions to contro…" at bounding box center [408, 188] width 362 height 22
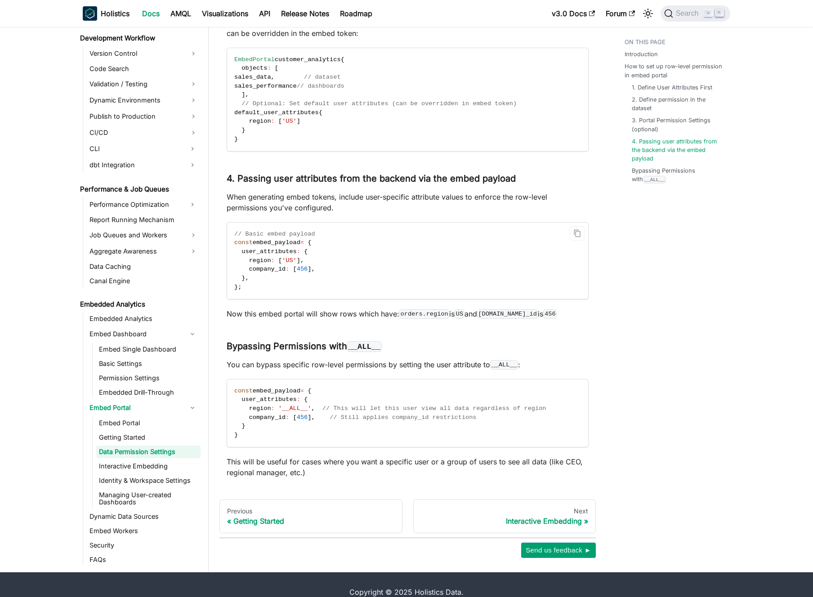
scroll to position [1304, 0]
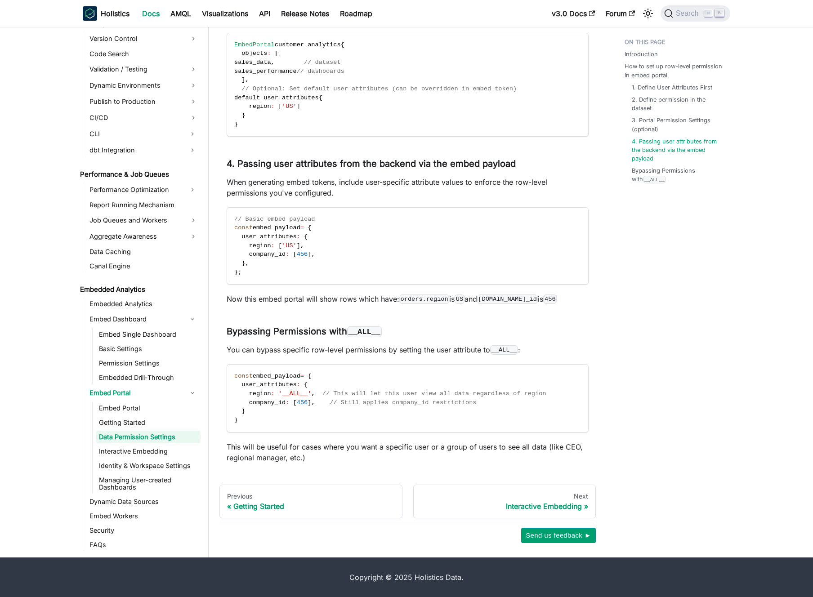
click at [340, 354] on p "You can bypass specific row-level permissions by setting the user attribute to …" at bounding box center [408, 350] width 362 height 11
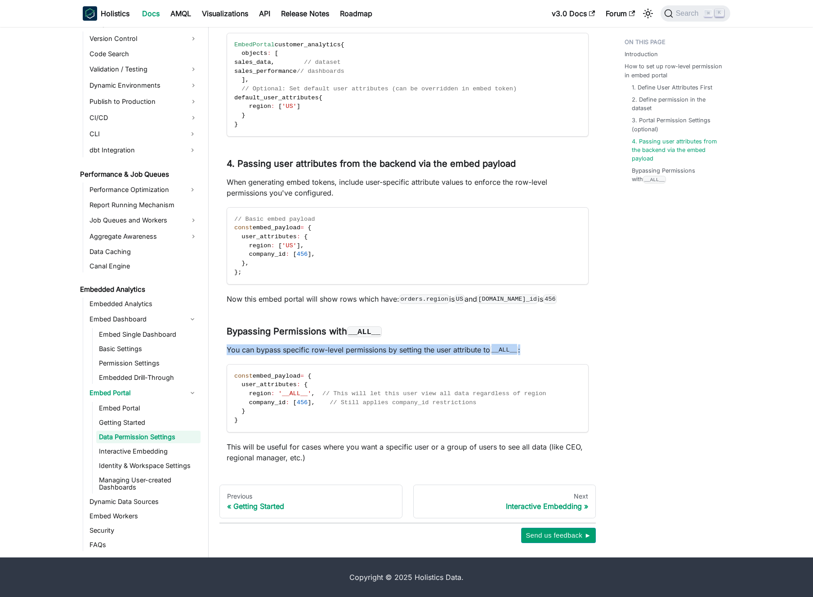
click at [340, 354] on p "You can bypass specific row-level permissions by setting the user attribute to …" at bounding box center [408, 350] width 362 height 11
click at [331, 353] on p "You can bypass specific row-level permissions by setting the user attribute to …" at bounding box center [408, 350] width 362 height 11
drag, startPoint x: 331, startPoint y: 353, endPoint x: 326, endPoint y: 352, distance: 5.0
click at [331, 353] on p "You can bypass specific row-level permissions by setting the user attribute to …" at bounding box center [408, 350] width 362 height 11
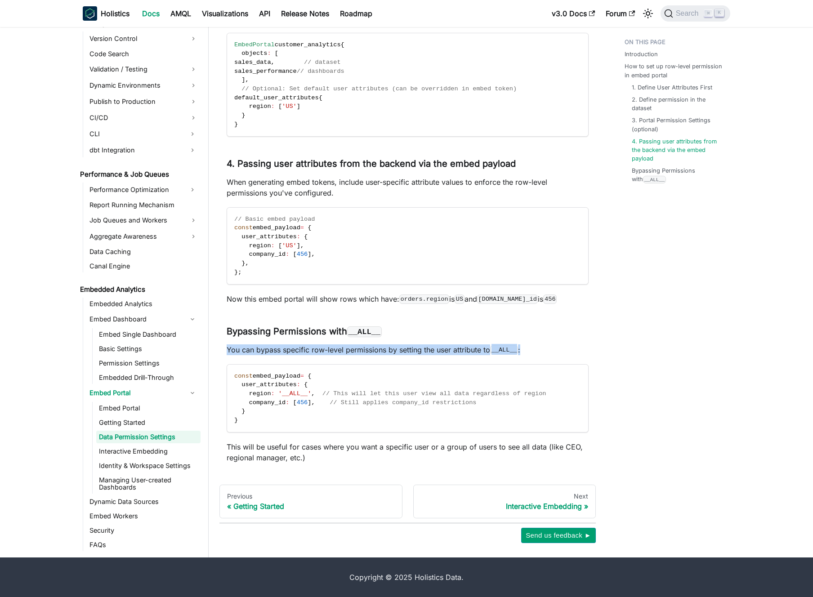
click at [325, 352] on p "You can bypass specific row-level permissions by setting the user attribute to …" at bounding box center [408, 350] width 362 height 11
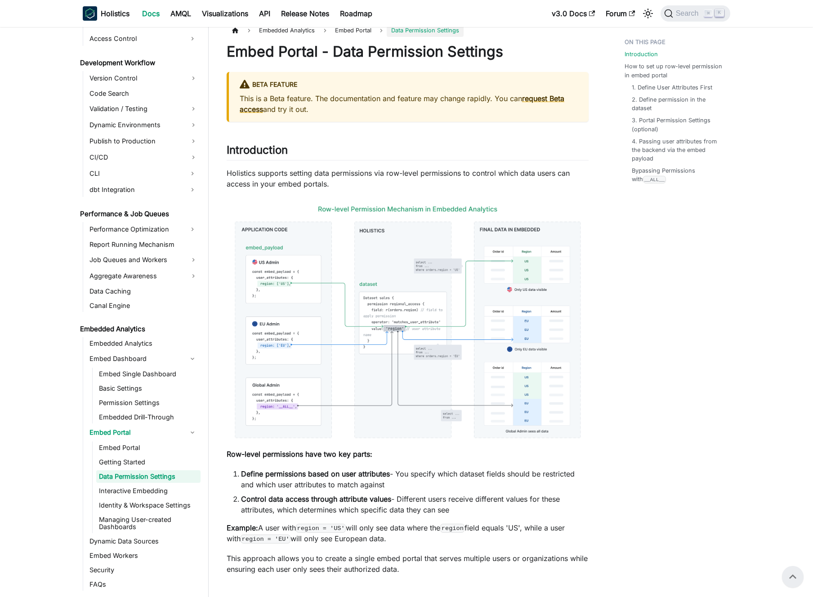
scroll to position [0, 0]
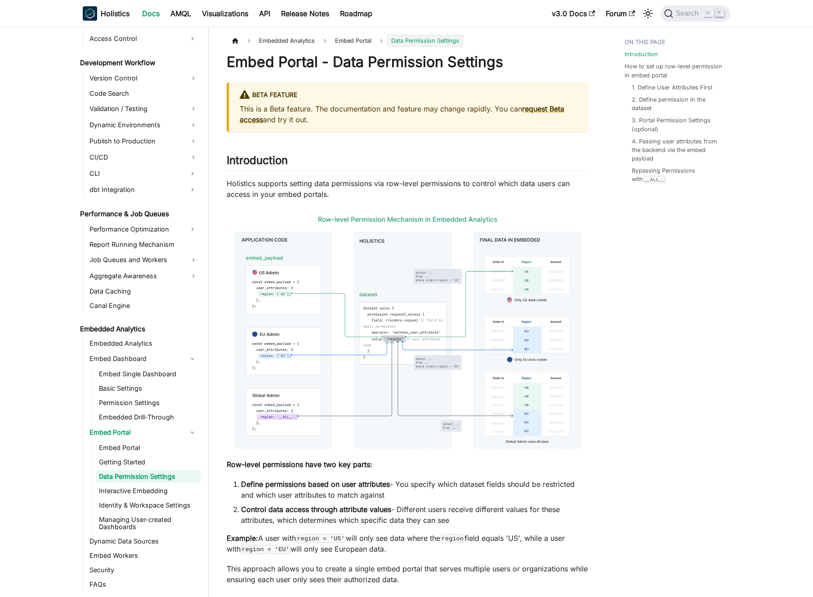
click at [342, 184] on p "Holistics supports setting data permissions via row-level permissions to contro…" at bounding box center [408, 189] width 362 height 22
click at [327, 191] on p "Holistics supports setting data permissions via row-level permissions to contro…" at bounding box center [408, 189] width 362 height 22
click at [342, 117] on p "This is a Beta feature. The documentation and feature may change rapidly. You c…" at bounding box center [409, 114] width 338 height 22
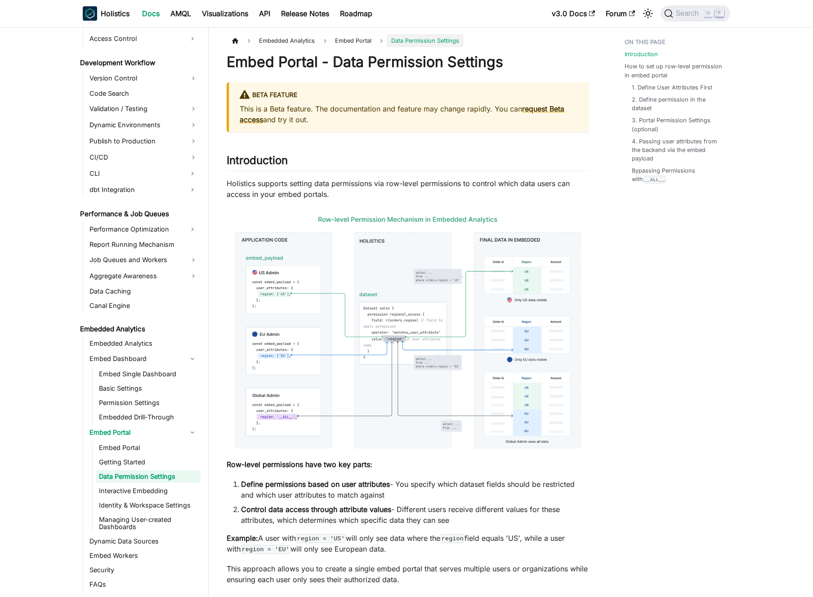
click at [342, 117] on p "This is a Beta feature. The documentation and feature may change rapidly. You c…" at bounding box center [409, 114] width 338 height 22
drag, startPoint x: 342, startPoint y: 117, endPoint x: 349, endPoint y: 113, distance: 7.0
click at [342, 117] on p "This is a Beta feature. The documentation and feature may change rapidly. You c…" at bounding box center [409, 114] width 338 height 22
click at [349, 113] on p "This is a Beta feature. The documentation and feature may change rapidly. You c…" at bounding box center [409, 114] width 338 height 22
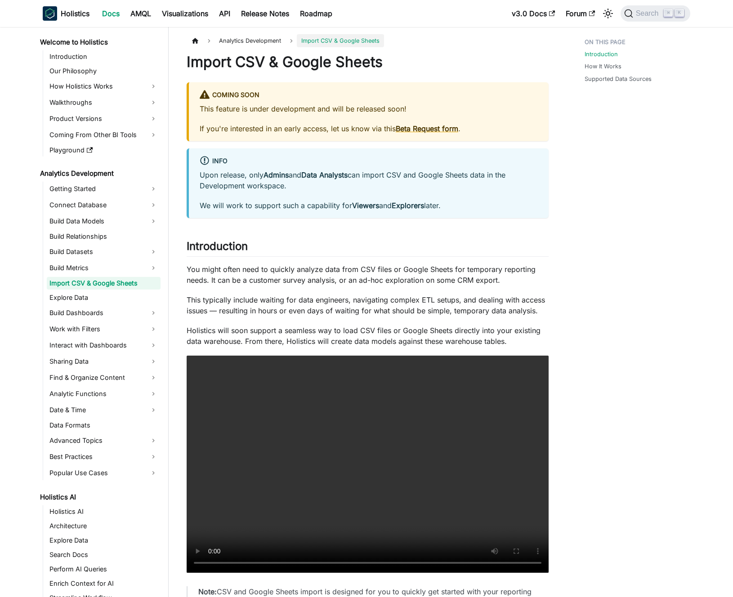
click at [298, 130] on p "If you're interested in an early access, let us know via this Beta Request form…" at bounding box center [369, 128] width 338 height 11
click at [304, 126] on p "If you're interested in an early access, let us know via this Beta Request form…" at bounding box center [369, 128] width 338 height 11
click at [334, 269] on p "You might often need to quickly analyze data from CSV files or Google Sheets fo…" at bounding box center [368, 275] width 362 height 22
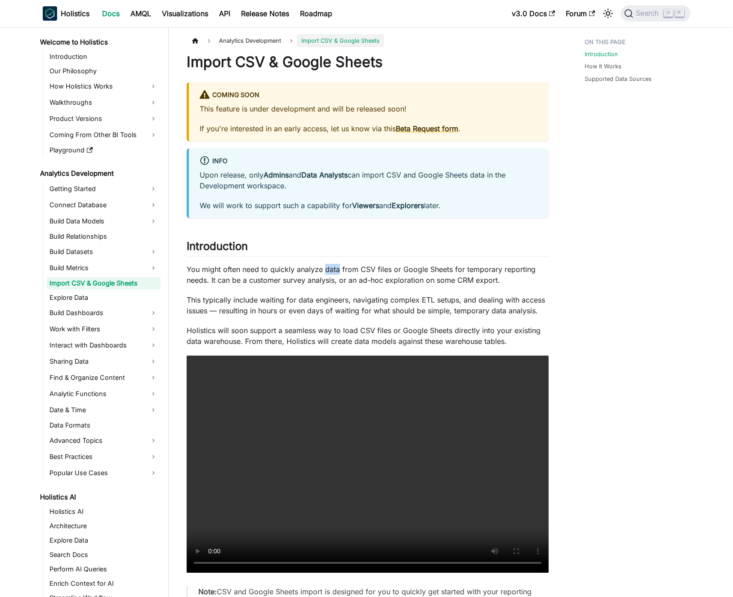
click at [334, 269] on p "You might often need to quickly analyze data from CSV files or Google Sheets fo…" at bounding box center [368, 275] width 362 height 22
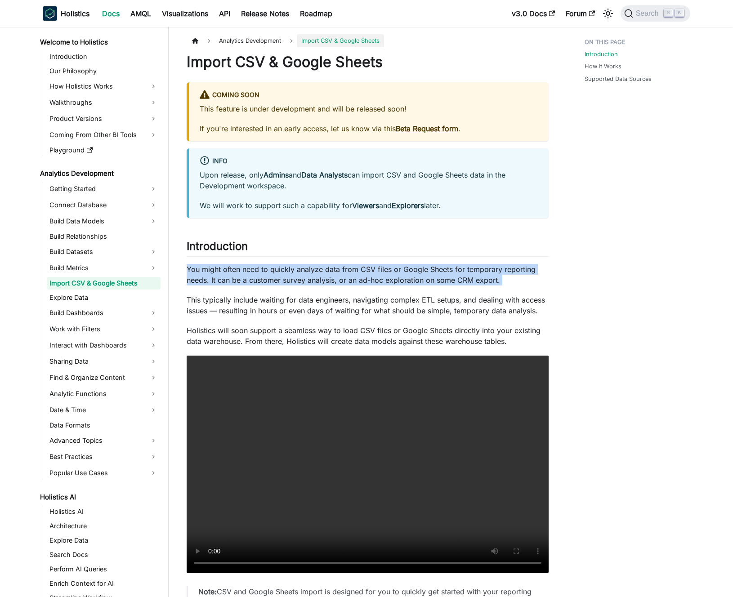
click at [334, 267] on p "You might often need to quickly analyze data from CSV files or Google Sheets fo…" at bounding box center [368, 275] width 362 height 22
click at [337, 270] on p "You might often need to quickly analyze data from CSV files or Google Sheets fo…" at bounding box center [368, 275] width 362 height 22
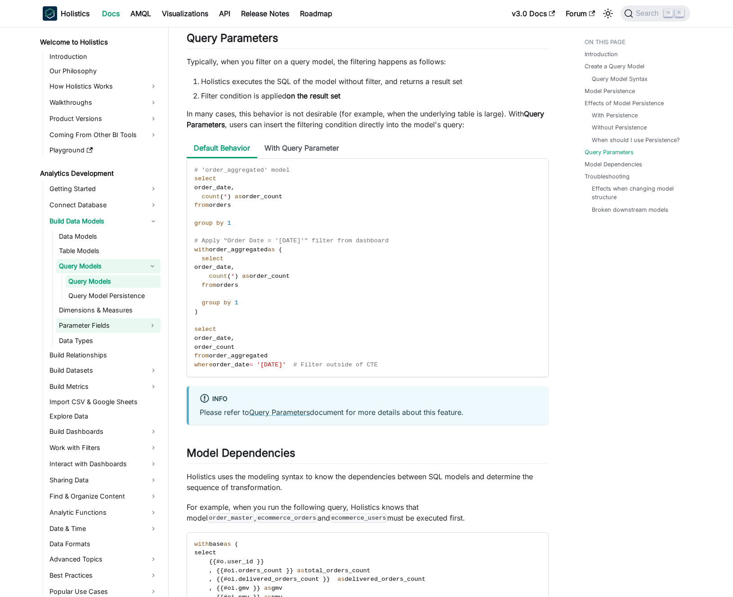
click at [116, 322] on link "Parameter Fields" at bounding box center [100, 325] width 88 height 14
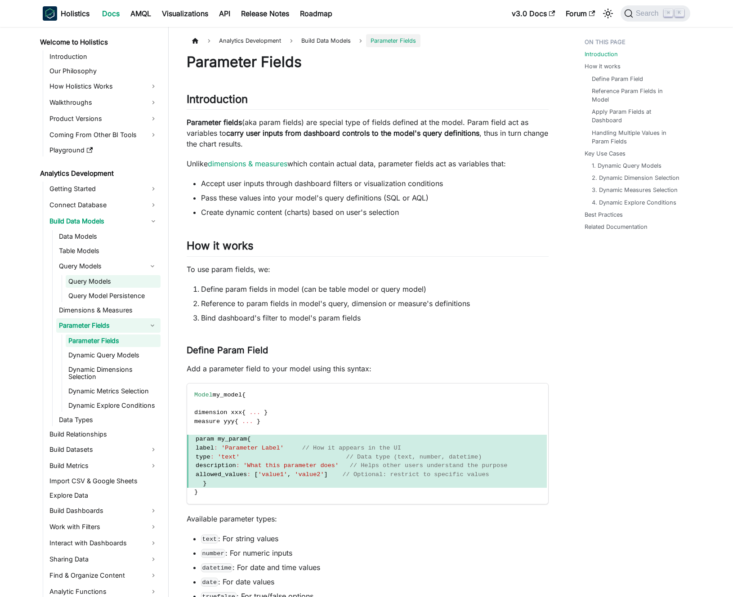
click at [112, 280] on link "Query Models" at bounding box center [113, 281] width 95 height 13
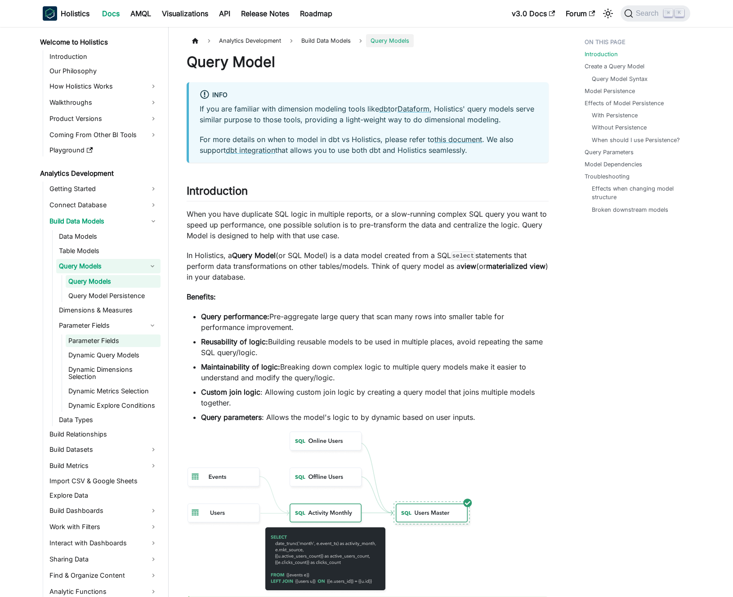
click at [116, 337] on link "Parameter Fields" at bounding box center [113, 341] width 95 height 13
